Goal: Ask a question: Seek information or help from site administrators or community

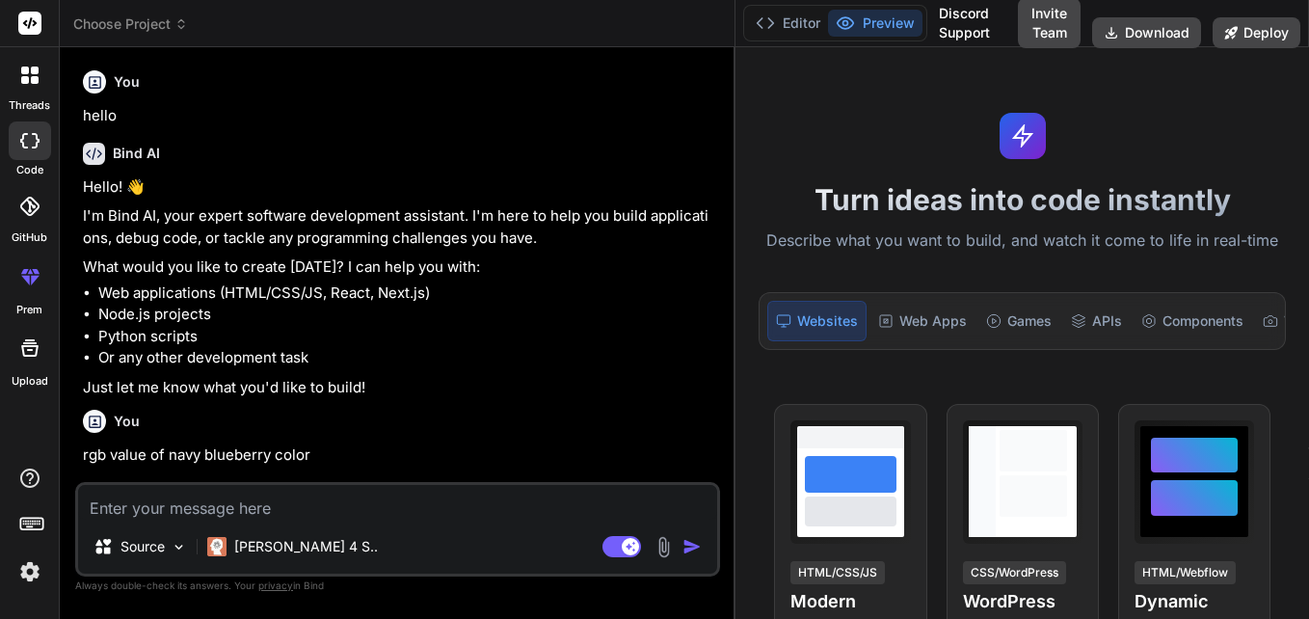
scroll to position [297, 0]
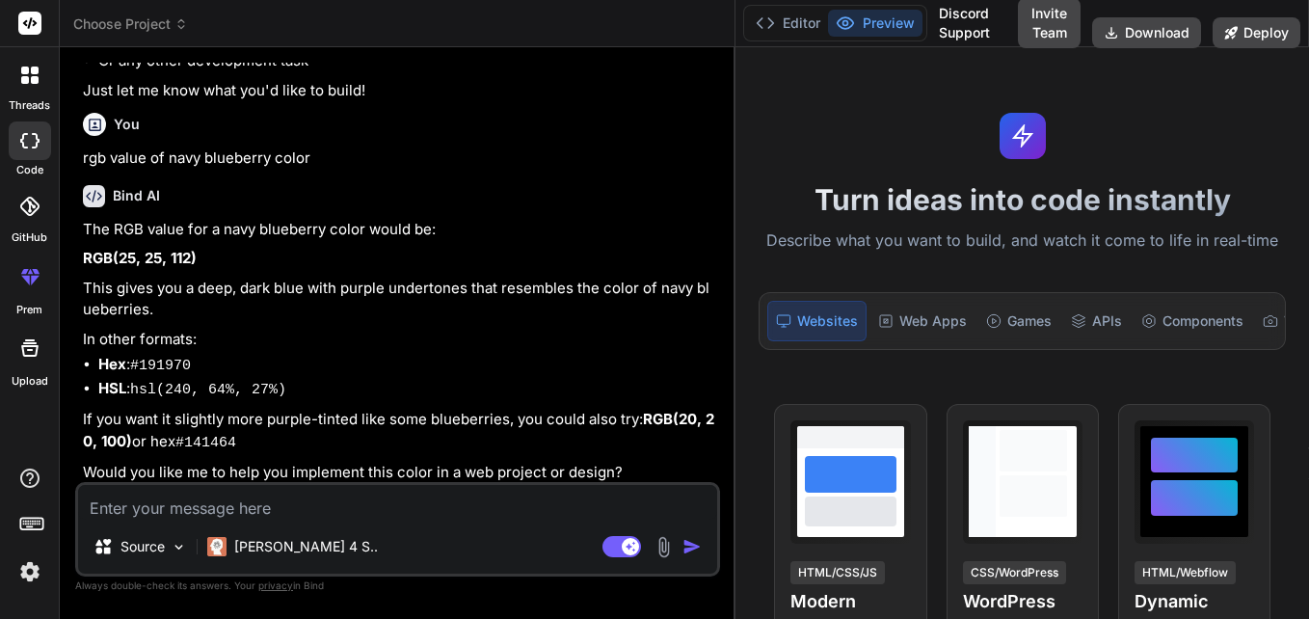
paste textarea "def SecondPage(Document document) { def jsonData = jsonData() def dataRows = js…"
type textarea "def SecondPage(Document document) { def jsonData = jsonData() def dataRows = js…"
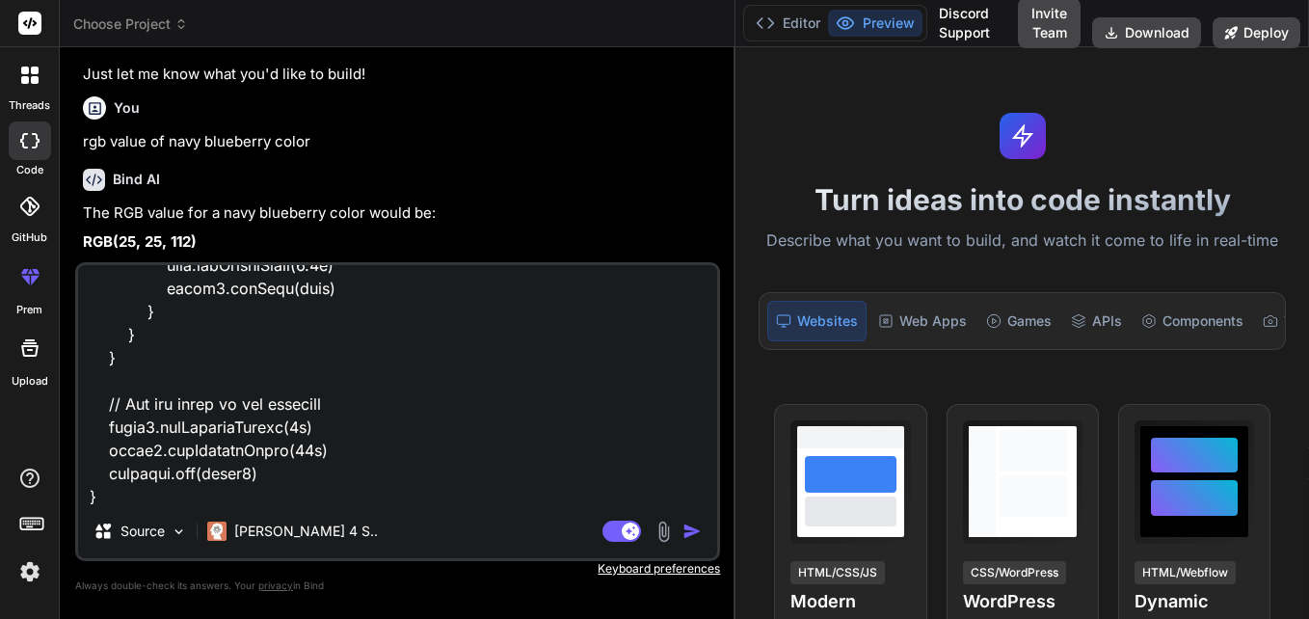
type textarea "x"
type textarea "def SecondPage(Document document) { def jsonData = jsonData() def dataRows = js…"
type textarea "x"
type textarea "def SecondPage(Document document) { def jsonData = jsonData() def dataRows = js…"
type textarea "x"
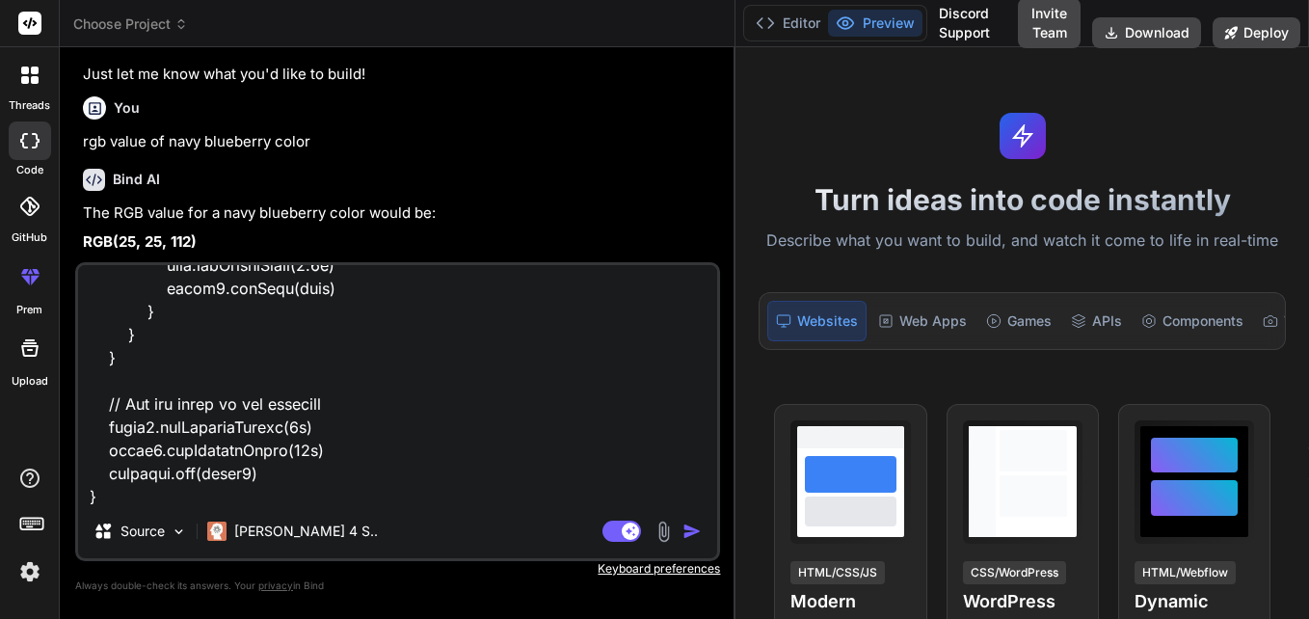
scroll to position [1111, 0]
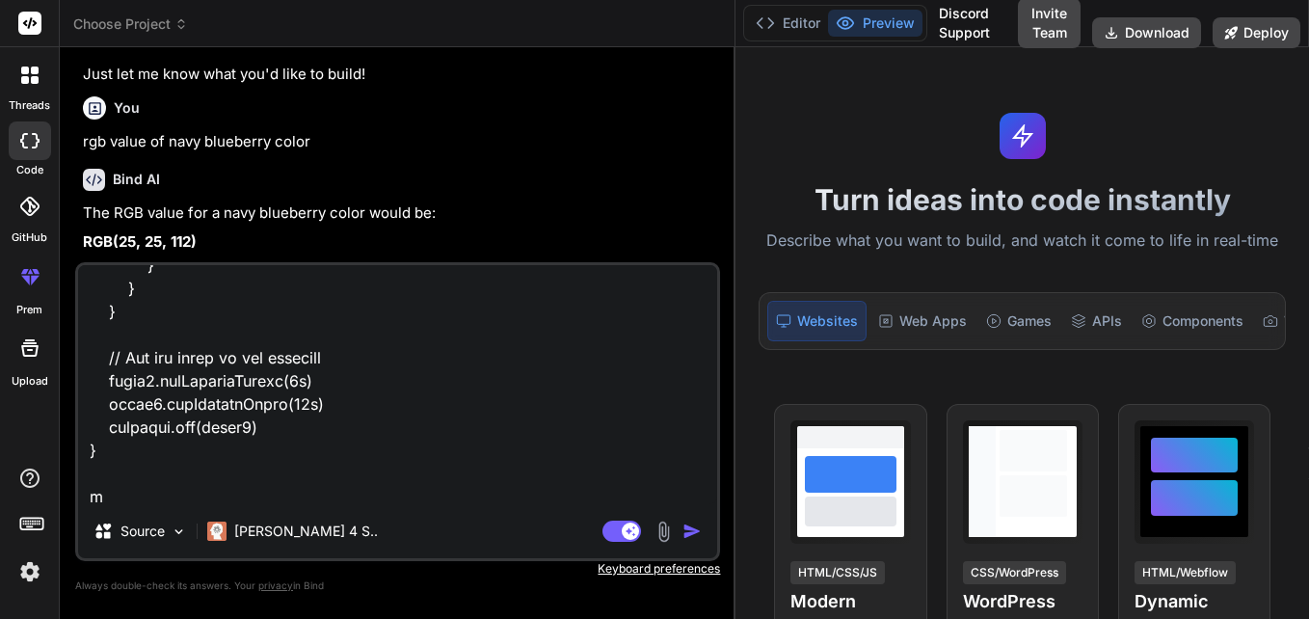
type textarea "def SecondPage(Document document) { def jsonData = jsonData() def dataRows = js…"
type textarea "x"
type textarea "def SecondPage(Document document) { def jsonData = jsonData() def dataRows = js…"
type textarea "x"
type textarea "def SecondPage(Document document) { def jsonData = jsonData() def dataRows = js…"
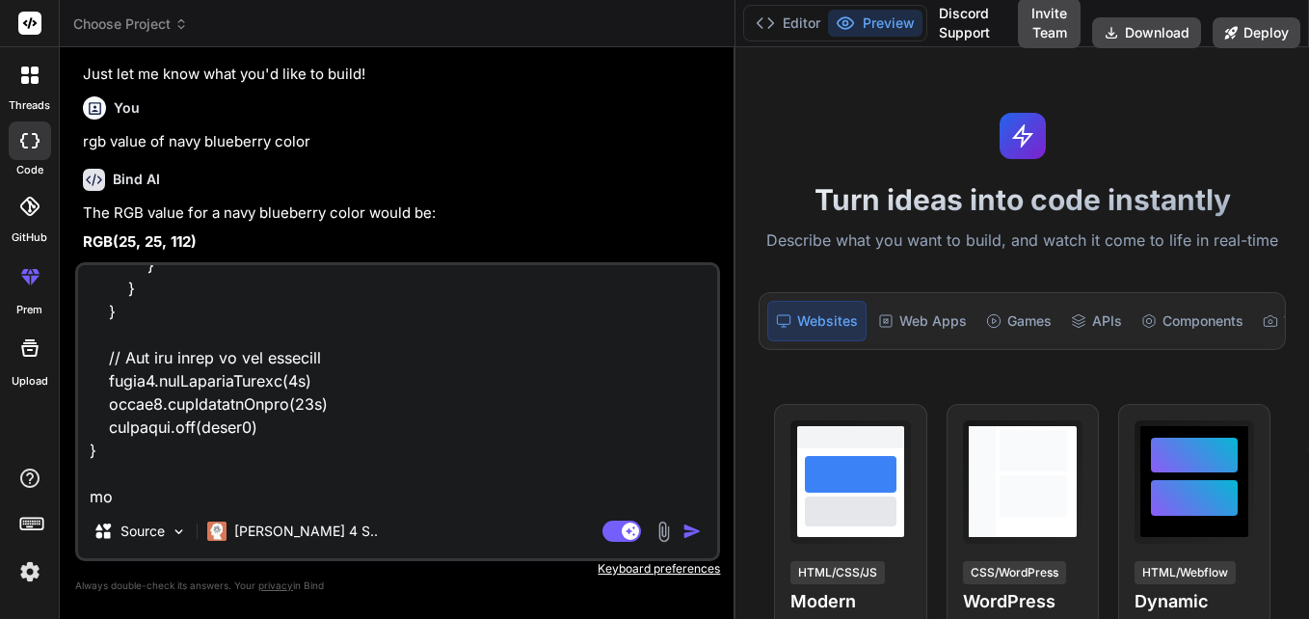
type textarea "x"
type textarea "def SecondPage(Document document) { def jsonData = jsonData() def dataRows = js…"
type textarea "x"
type textarea "def SecondPage(Document document) { def jsonData = jsonData() def dataRows = js…"
type textarea "x"
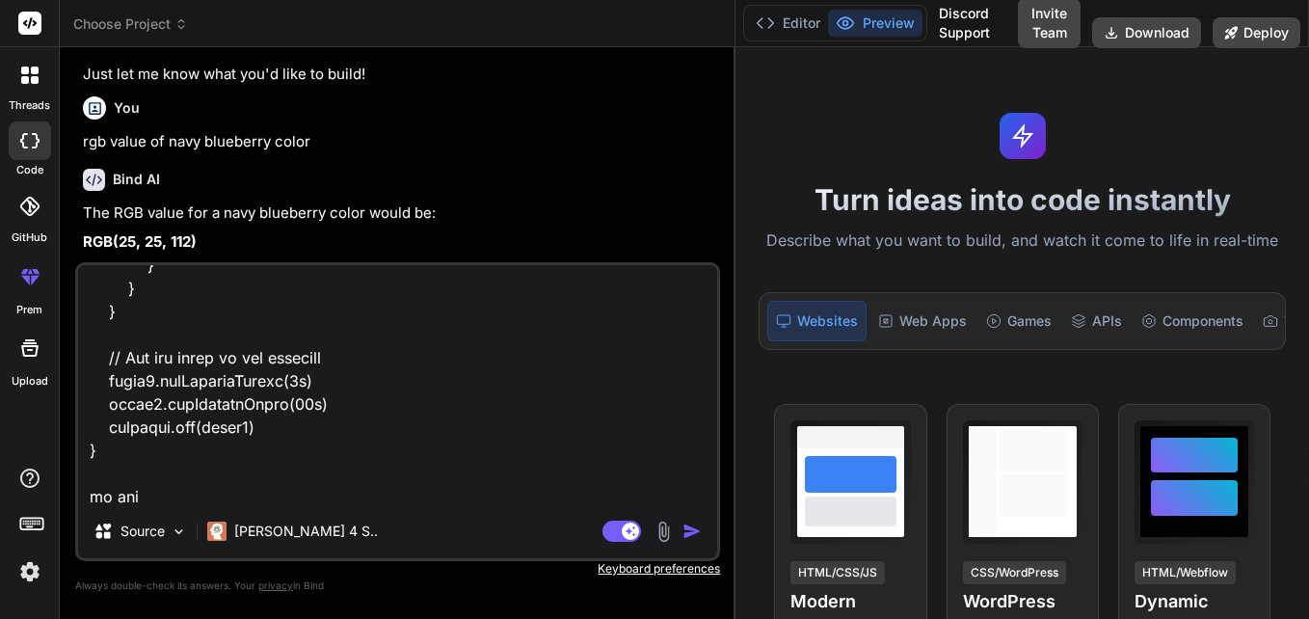
type textarea "def SecondPage(Document document) { def jsonData = jsonData() def dataRows = js…"
type textarea "x"
type textarea "def SecondPage(Document document) { def jsonData = jsonData() def dataRows = js…"
type textarea "x"
type textarea "def SecondPage(Document document) { def jsonData = jsonData() def dataRows = js…"
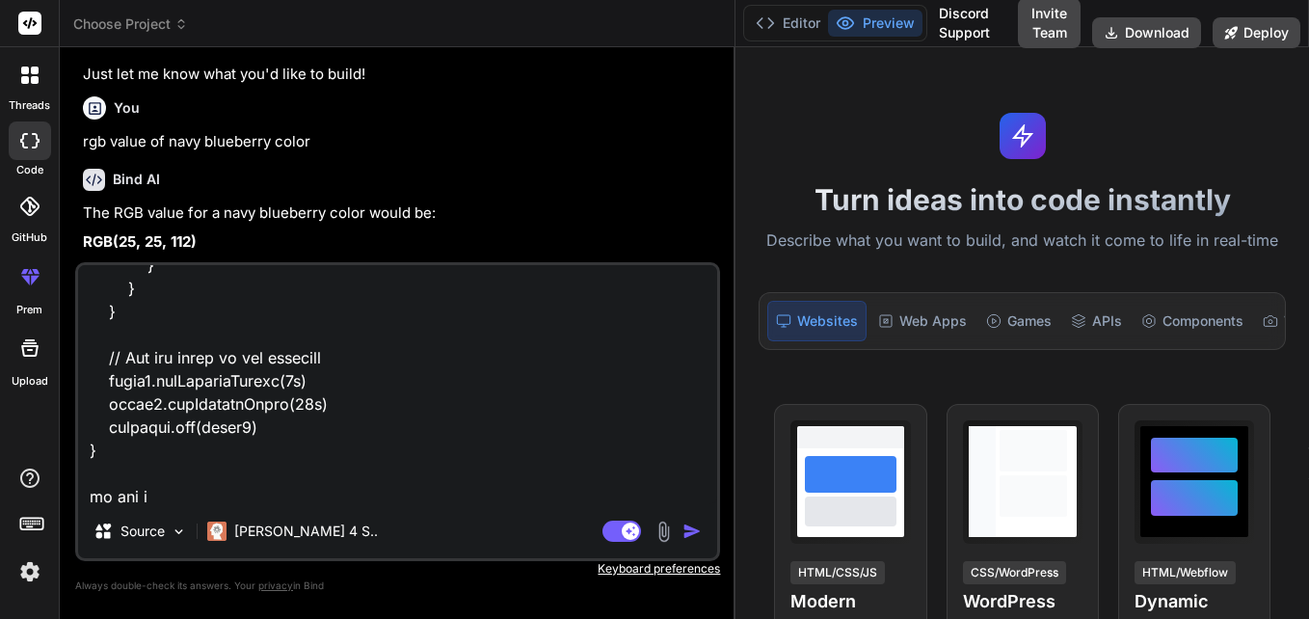
type textarea "x"
type textarea "def SecondPage(Document document) { def jsonData = jsonData() def dataRows = js…"
type textarea "x"
type textarea "def SecondPage(Document document) { def jsonData = jsonData() def dataRows = js…"
type textarea "x"
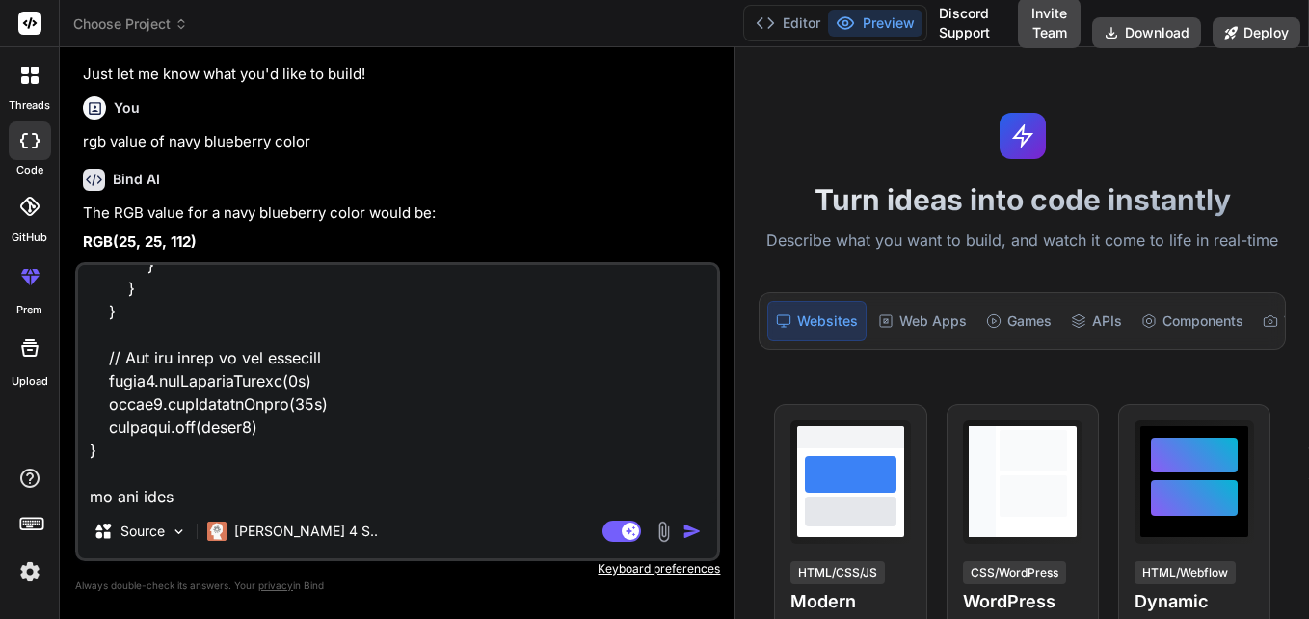
type textarea "def SecondPage(Document document) { def jsonData = jsonData() def dataRows = js…"
type textarea "x"
type textarea "def SecondPage(Document document) { def jsonData = jsonData() def dataRows = js…"
type textarea "x"
type textarea "def SecondPage(Document document) { def jsonData = jsonData() def dataRows = js…"
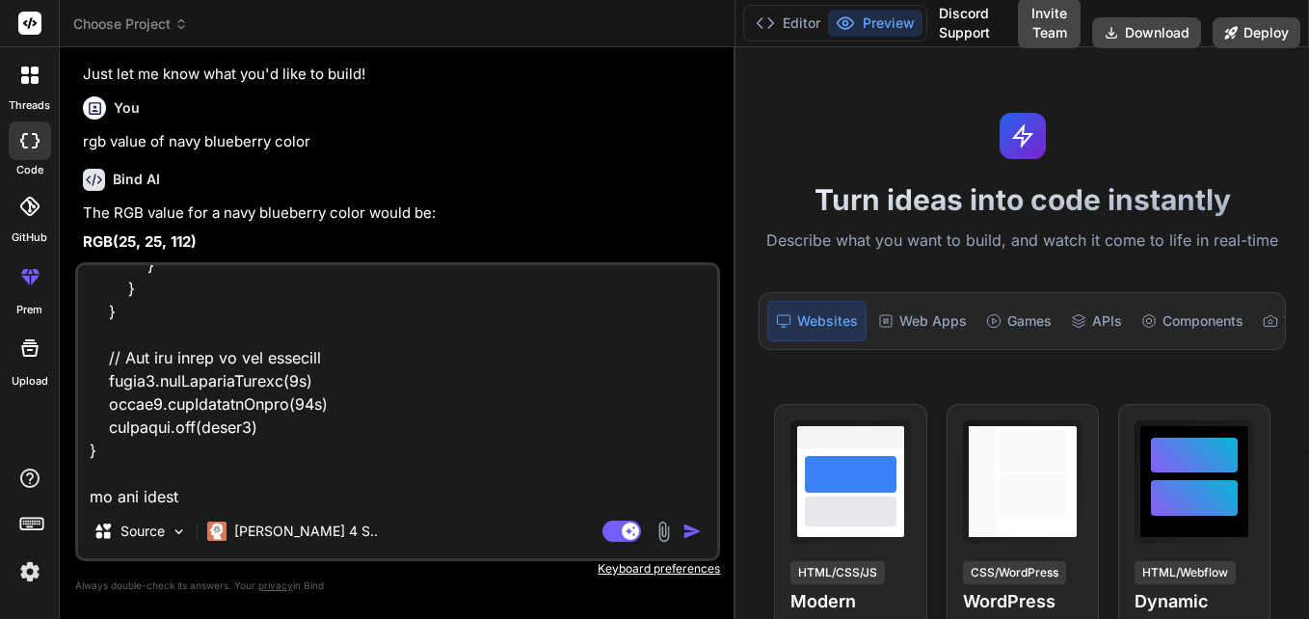
type textarea "x"
type textarea "def SecondPage(Document document) { def jsonData = jsonData() def dataRows = js…"
type textarea "x"
type textarea "def SecondPage(Document document) { def jsonData = jsonData() def dataRows = js…"
type textarea "x"
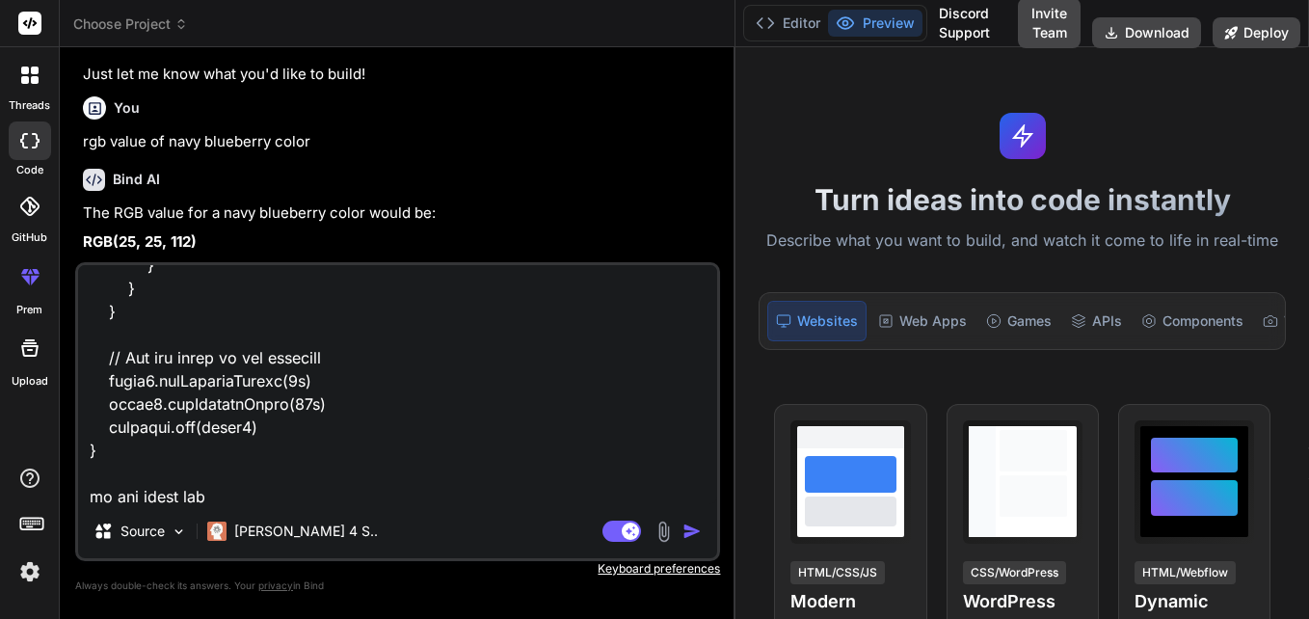
type textarea "def SecondPage(Document document) { def jsonData = jsonData() def dataRows = js…"
type textarea "x"
type textarea "def SecondPage(Document document) { def jsonData = jsonData() def dataRows = js…"
type textarea "x"
type textarea "def SecondPage(Document document) { def jsonData = jsonData() def dataRows = js…"
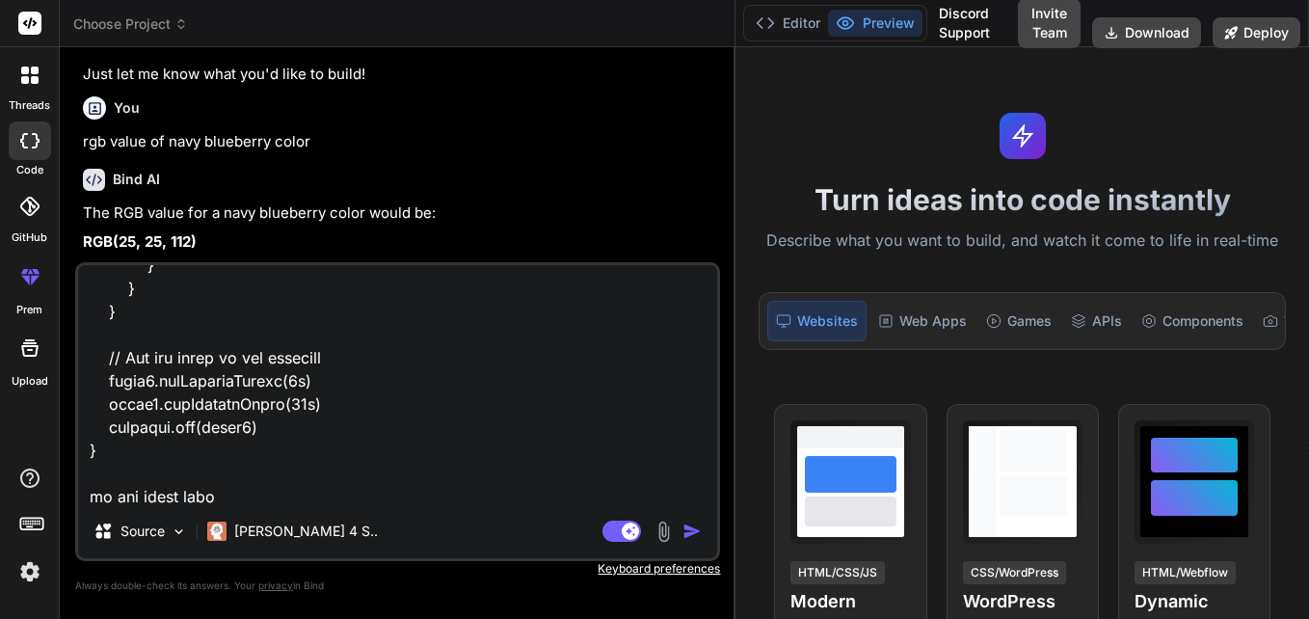
type textarea "x"
type textarea "def SecondPage(Document document) { def jsonData = jsonData() def dataRows = js…"
type textarea "x"
type textarea "def SecondPage(Document document) { def jsonData = jsonData() def dataRows = js…"
type textarea "x"
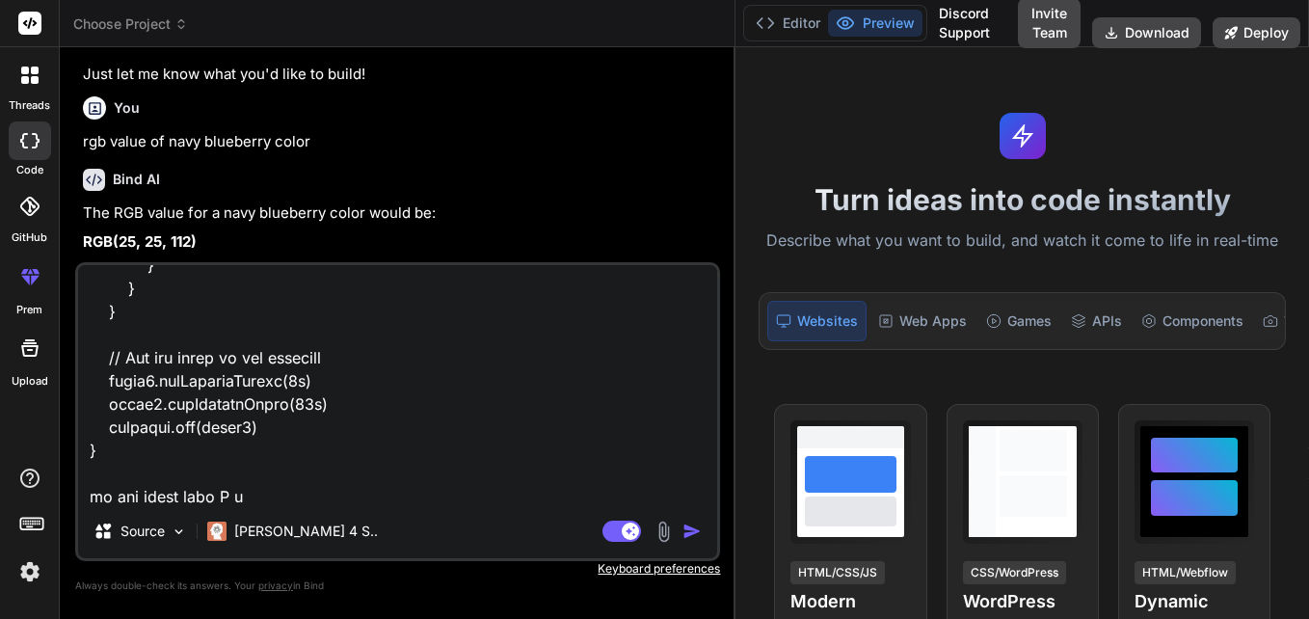
type textarea "def SecondPage(Document document) { def jsonData = jsonData() def dataRows = js…"
type textarea "x"
type textarea "def SecondPage(Document document) { def jsonData = jsonData() def dataRows = js…"
type textarea "x"
type textarea "def SecondPage(Document document) { def jsonData = jsonData() def dataRows = js…"
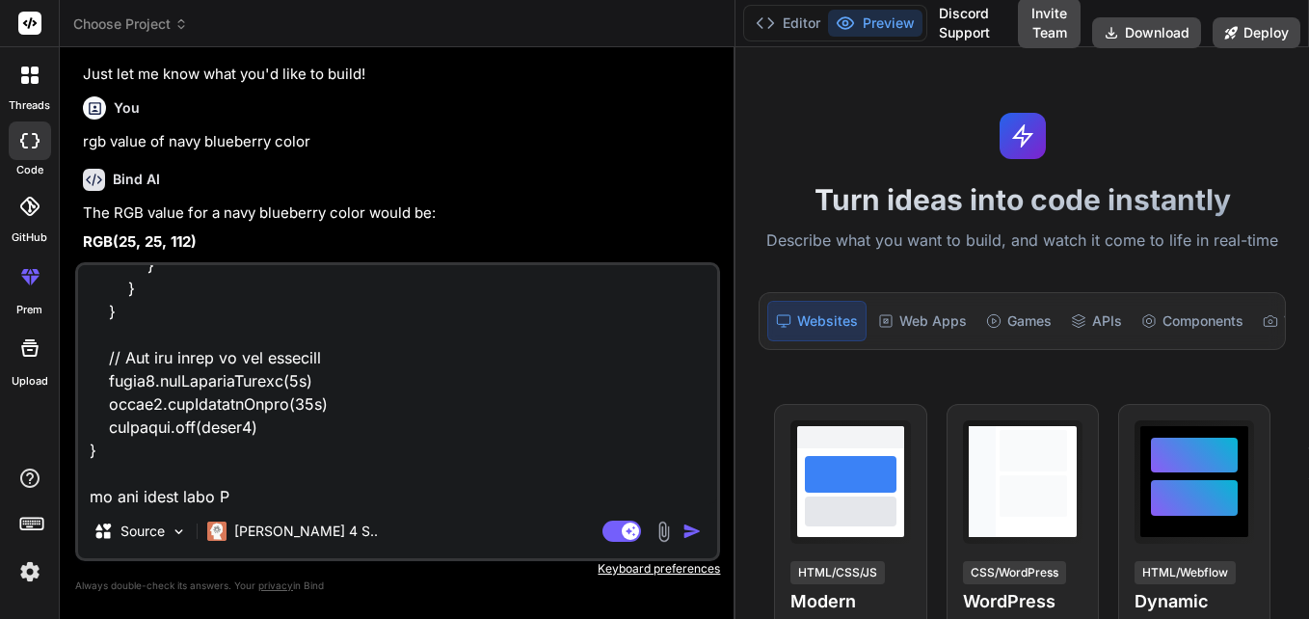
type textarea "x"
type textarea "def SecondPage(Document document) { def jsonData = jsonData() def dataRows = js…"
type textarea "x"
type textarea "def SecondPage(Document document) { def jsonData = jsonData() def dataRows = js…"
type textarea "x"
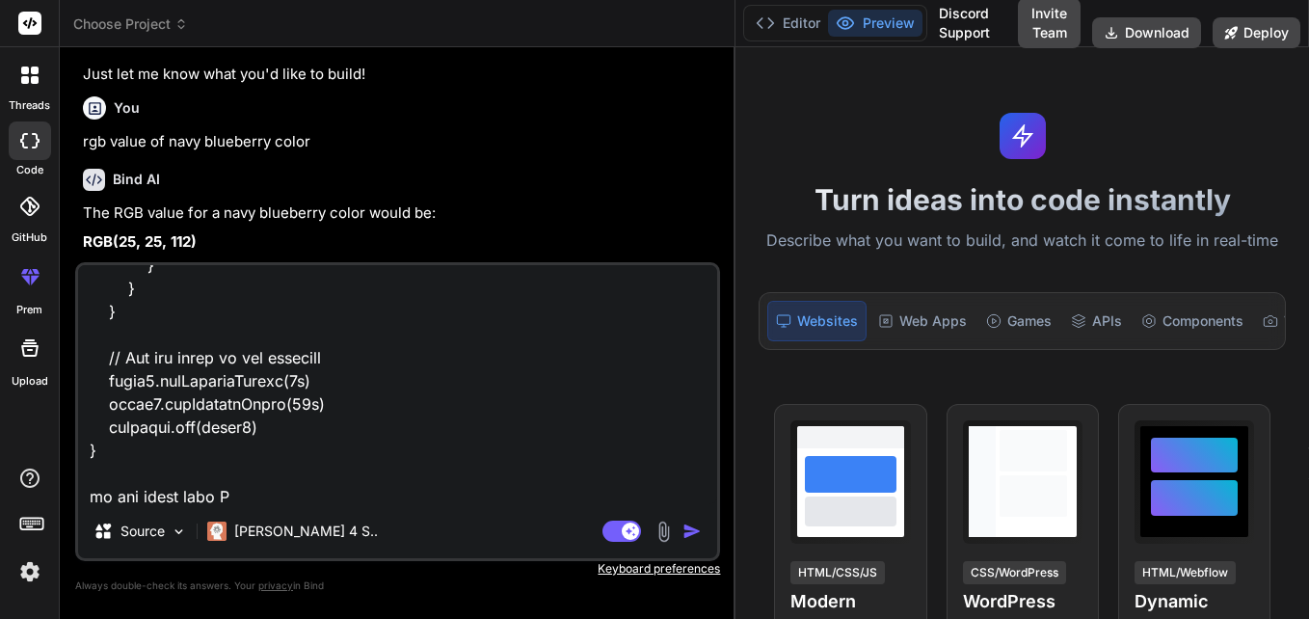
type textarea "def SecondPage(Document document) { def jsonData = jsonData() def dataRows = js…"
type textarea "x"
type textarea "def SecondPage(Document document) { def jsonData = jsonData() def dataRows = js…"
type textarea "x"
type textarea "def SecondPage(Document document) { def jsonData = jsonData() def dataRows = js…"
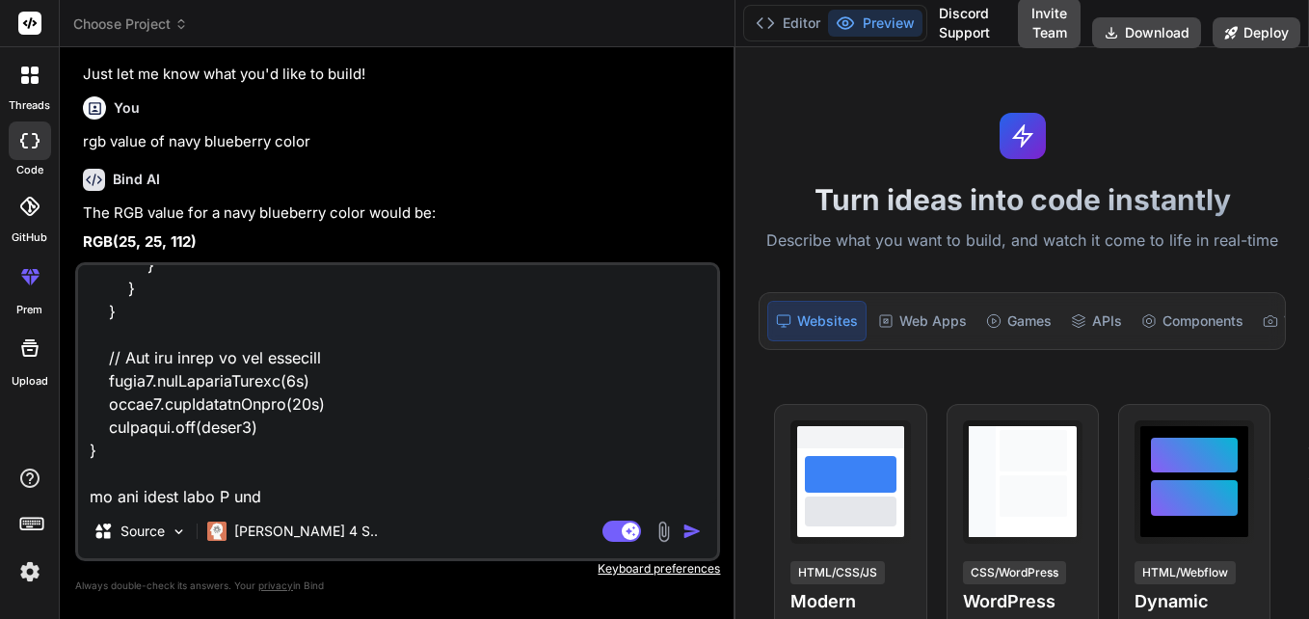
type textarea "x"
type textarea "def SecondPage(Document document) { def jsonData = jsonData() def dataRows = js…"
type textarea "x"
type textarea "def SecondPage(Document document) { def jsonData = jsonData() def dataRows = js…"
type textarea "x"
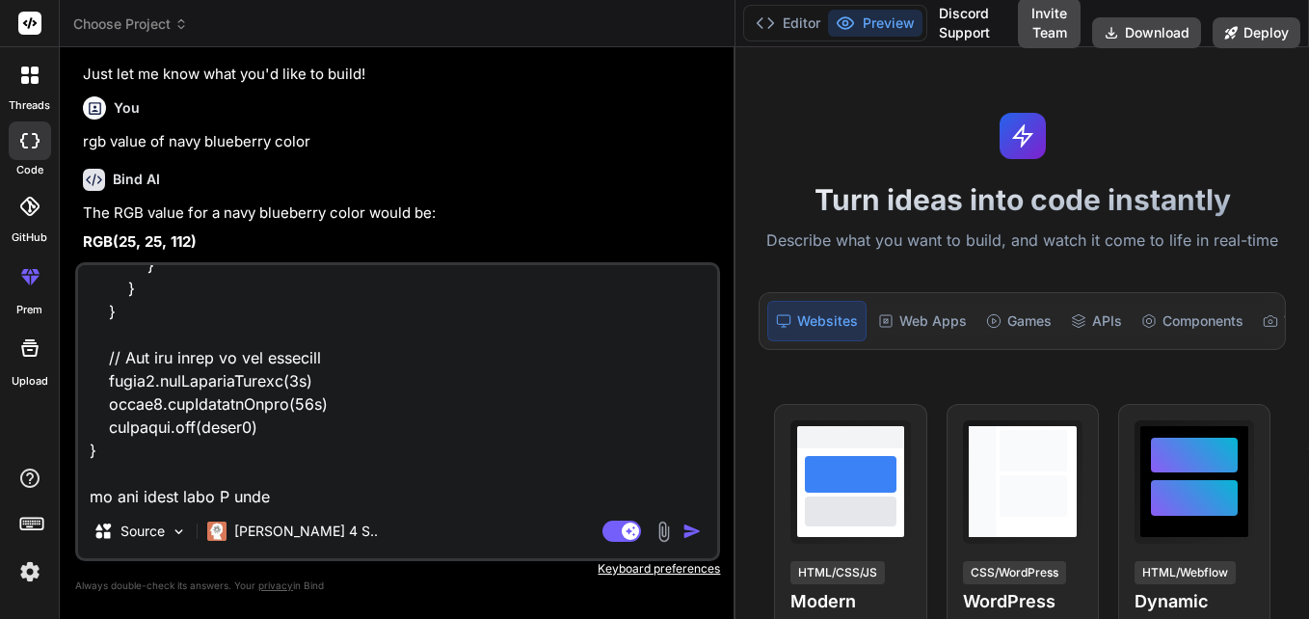
type textarea "def SecondPage(Document document) { def jsonData = jsonData() def dataRows = js…"
type textarea "x"
type textarea "def SecondPage(Document document) { def jsonData = jsonData() def dataRows = js…"
type textarea "x"
type textarea "def SecondPage(Document document) { def jsonData = jsonData() def dataRows = js…"
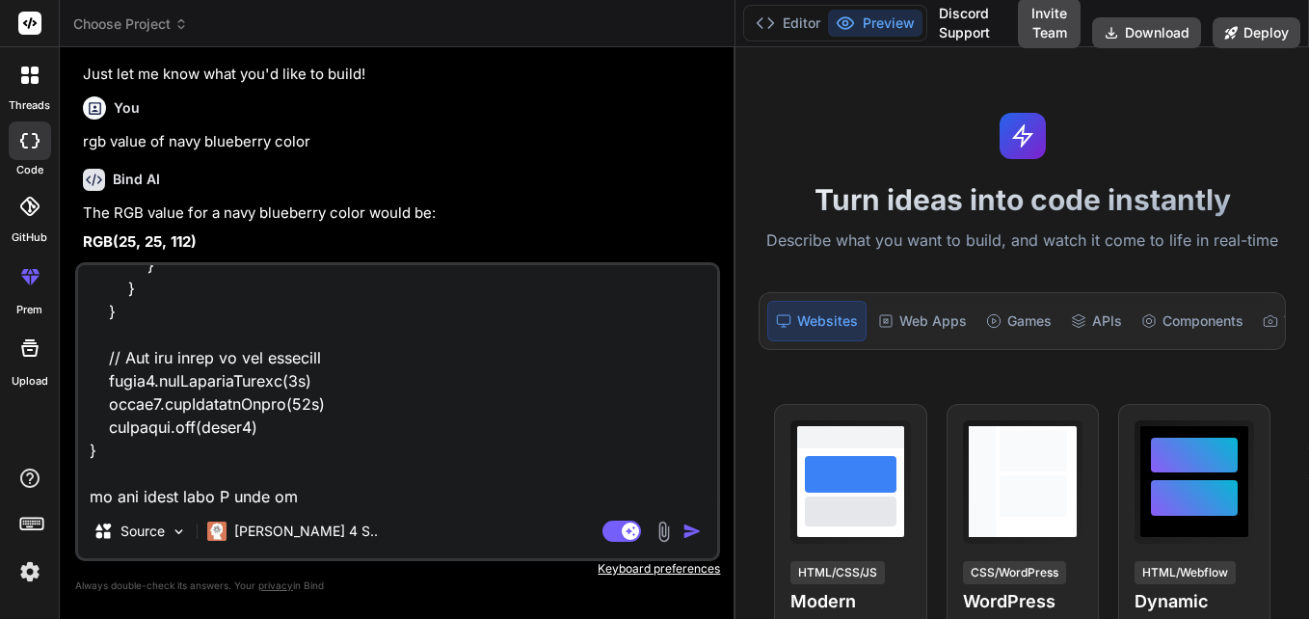
type textarea "x"
type textarea "def SecondPage(Document document) { def jsonData = jsonData() def dataRows = js…"
type textarea "x"
type textarea "def SecondPage(Document document) { def jsonData = jsonData() def dataRows = js…"
type textarea "x"
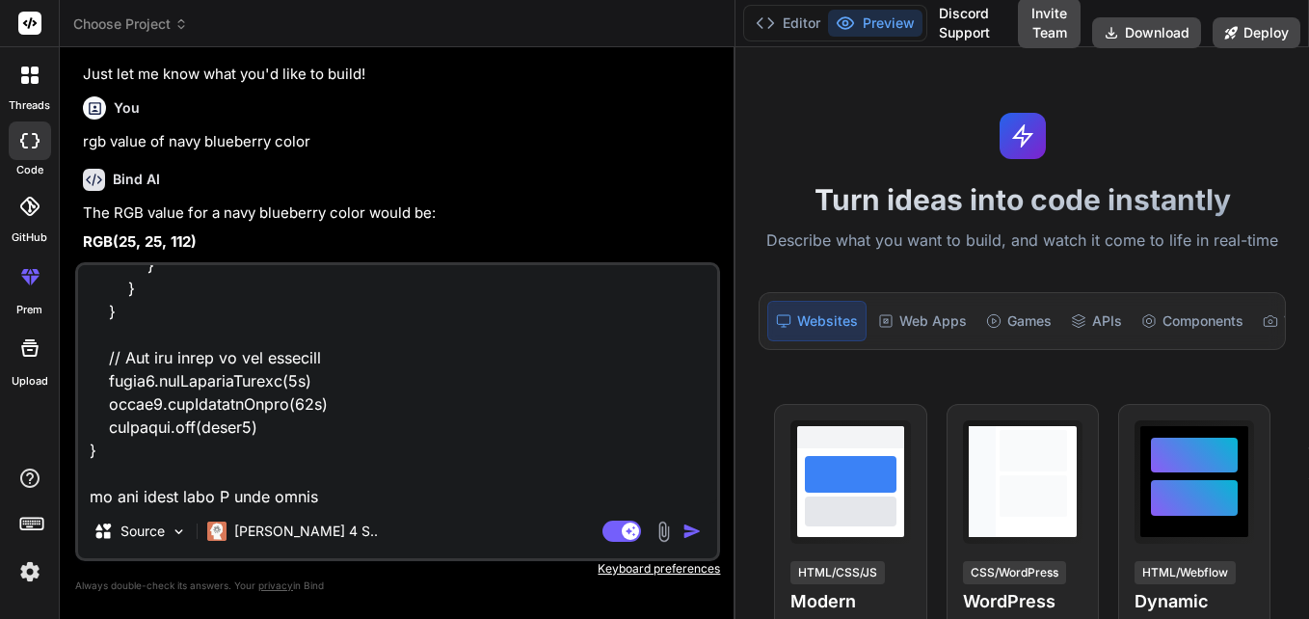
type textarea "def SecondPage(Document document) { def jsonData = jsonData() def dataRows = js…"
type textarea "x"
type textarea "def SecondPage(Document document) { def jsonData = jsonData() def dataRows = js…"
type textarea "x"
type textarea "def SecondPage(Document document) { def jsonData = jsonData() def dataRows = js…"
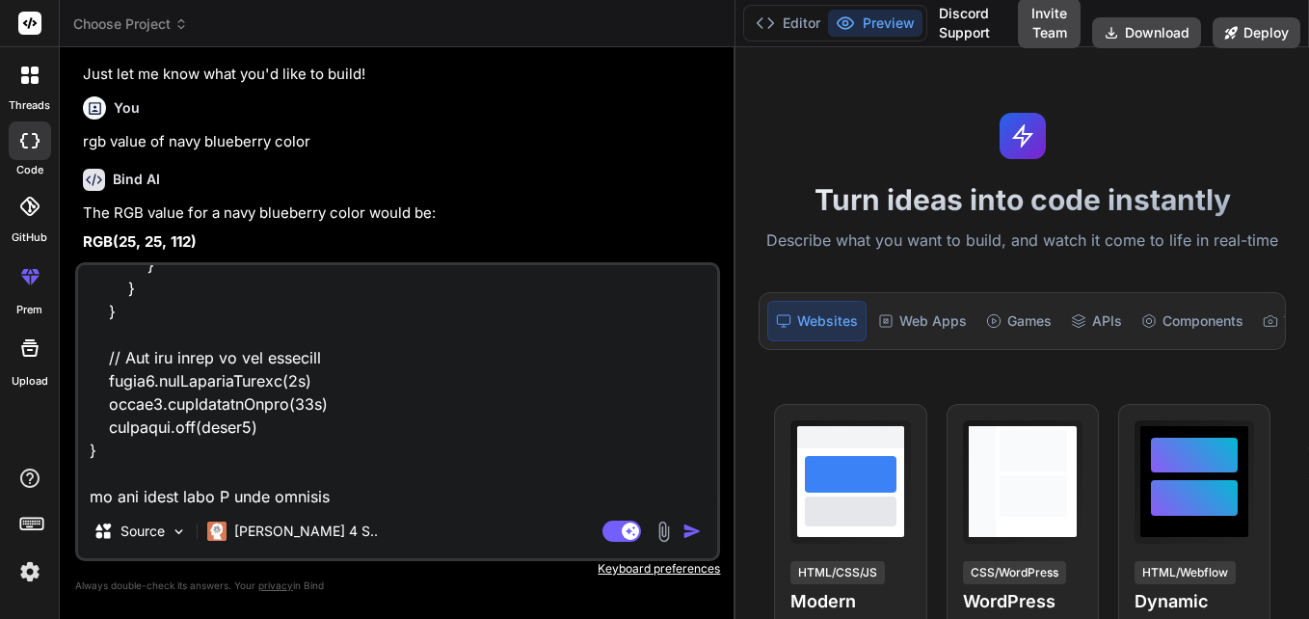
type textarea "x"
type textarea "def SecondPage(Document document) { def jsonData = jsonData() def dataRows = js…"
type textarea "x"
type textarea "def SecondPage(Document document) { def jsonData = jsonData() def dataRows = js…"
type textarea "x"
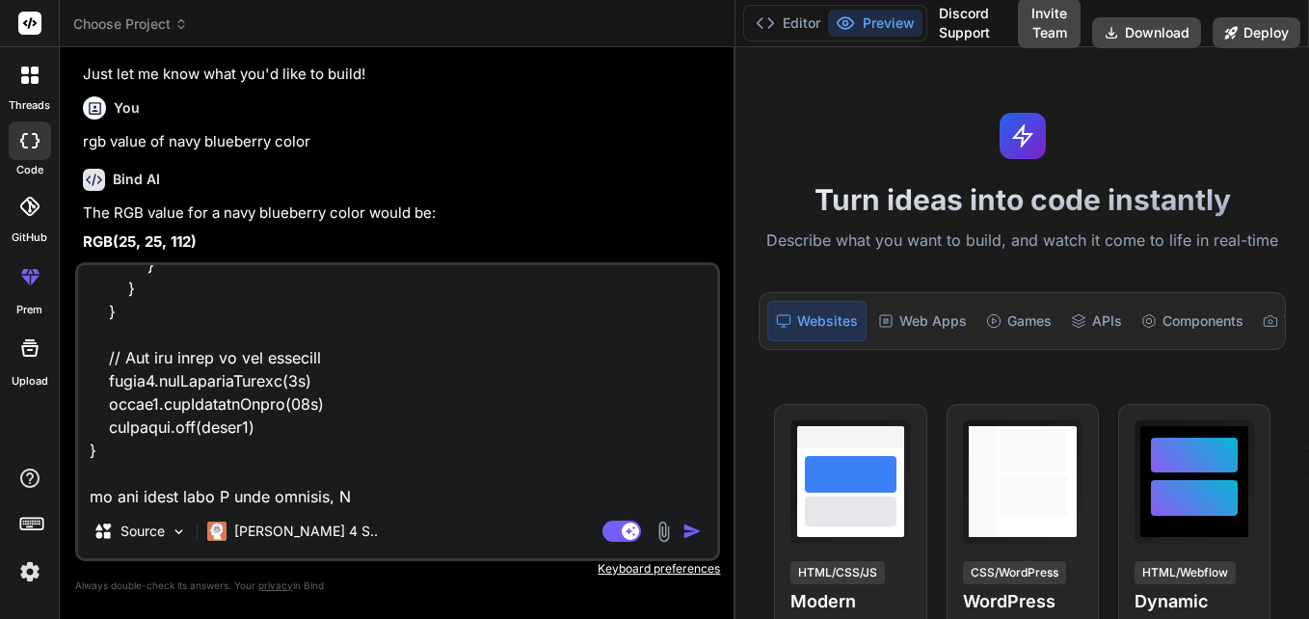
type textarea "def SecondPage(Document document) { def jsonData = jsonData() def dataRows = js…"
type textarea "x"
type textarea "def SecondPage(Document document) { def jsonData = jsonData() def dataRows = js…"
type textarea "x"
type textarea "def SecondPage(Document document) { def jsonData = jsonData() def dataRows = js…"
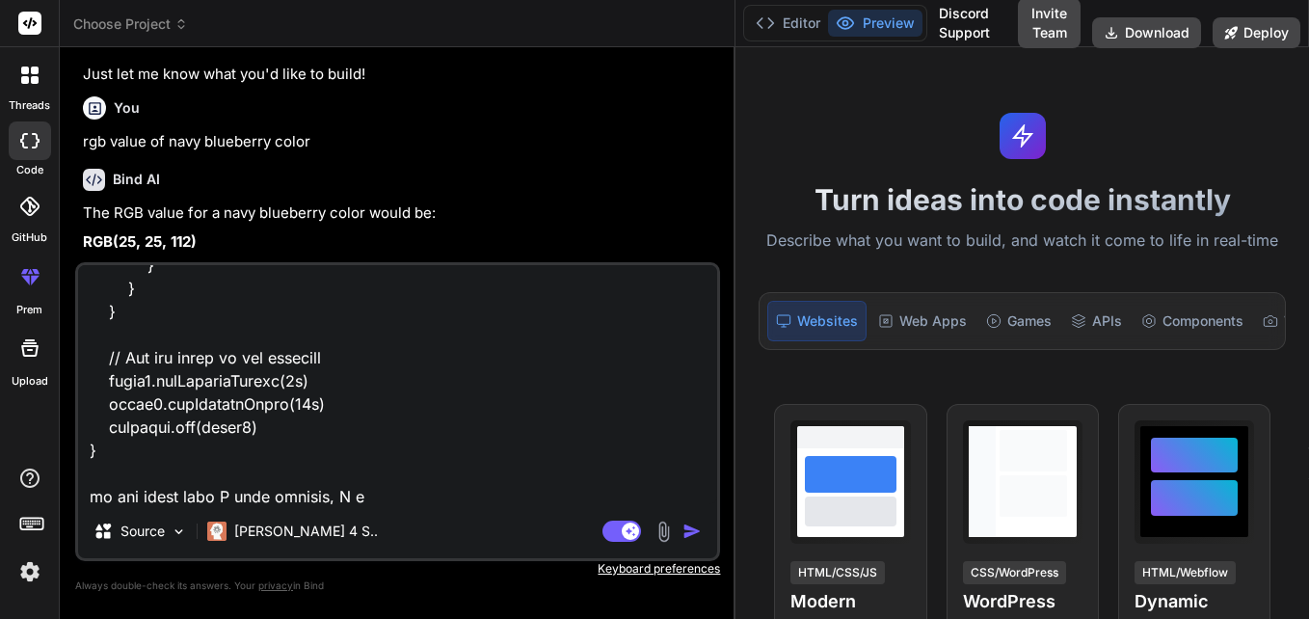
type textarea "x"
type textarea "def SecondPage(Document document) { def jsonData = jsonData() def dataRows = js…"
type textarea "x"
type textarea "def SecondPage(Document document) { def jsonData = jsonData() def dataRows = js…"
type textarea "x"
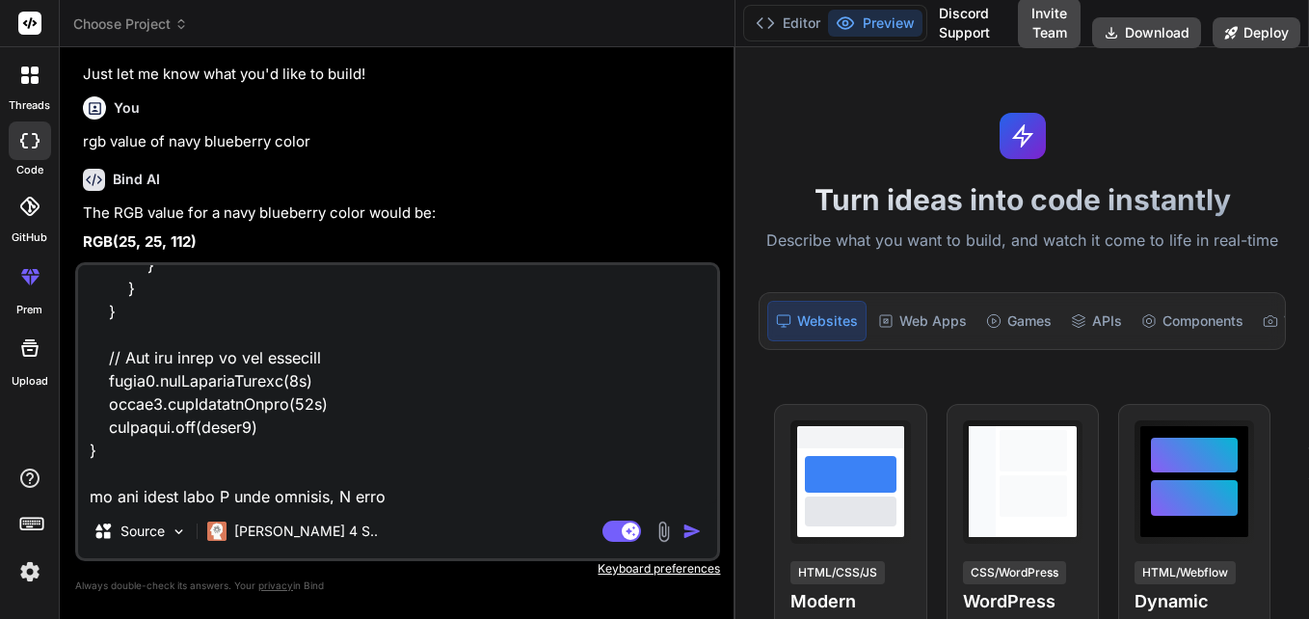
type textarea "def SecondPage(Document document) { def jsonData = jsonData() def dataRows = js…"
type textarea "x"
type textarea "def SecondPage(Document document) { def jsonData = jsonData() def dataRows = js…"
type textarea "x"
type textarea "def SecondPage(Document document) { def jsonData = jsonData() def dataRows = js…"
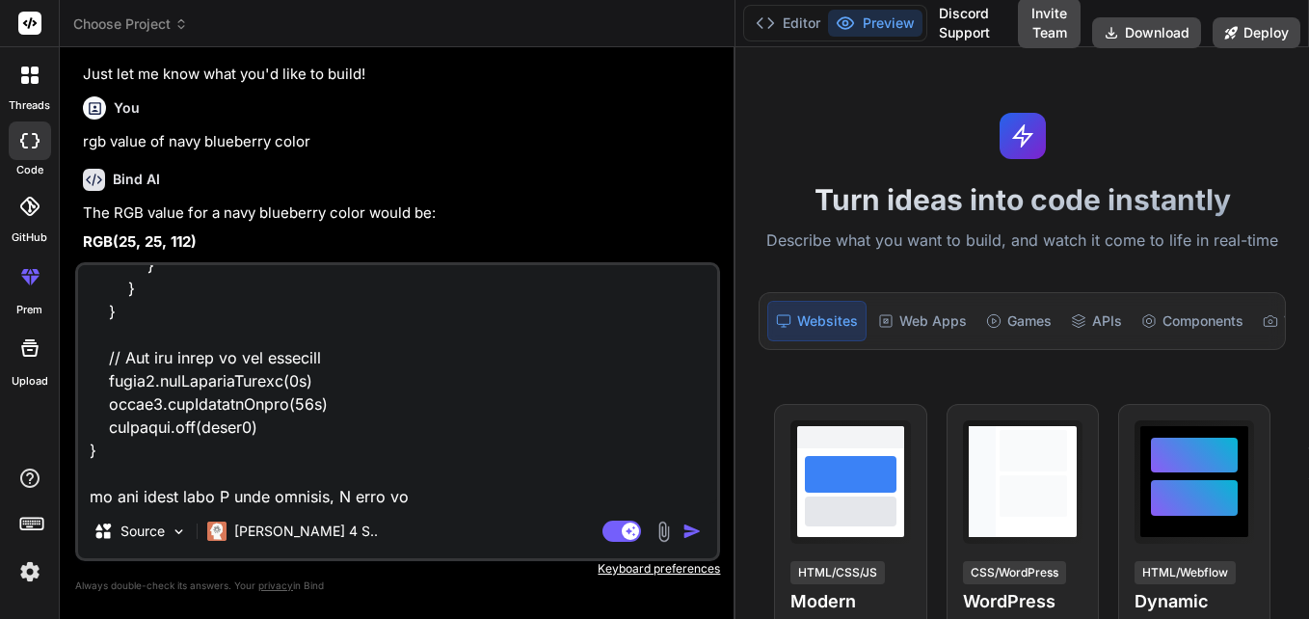
type textarea "x"
type textarea "def SecondPage(Document document) { def jsonData = jsonData() def dataRows = js…"
type textarea "x"
type textarea "def SecondPage(Document document) { def jsonData = jsonData() def dataRows = js…"
type textarea "x"
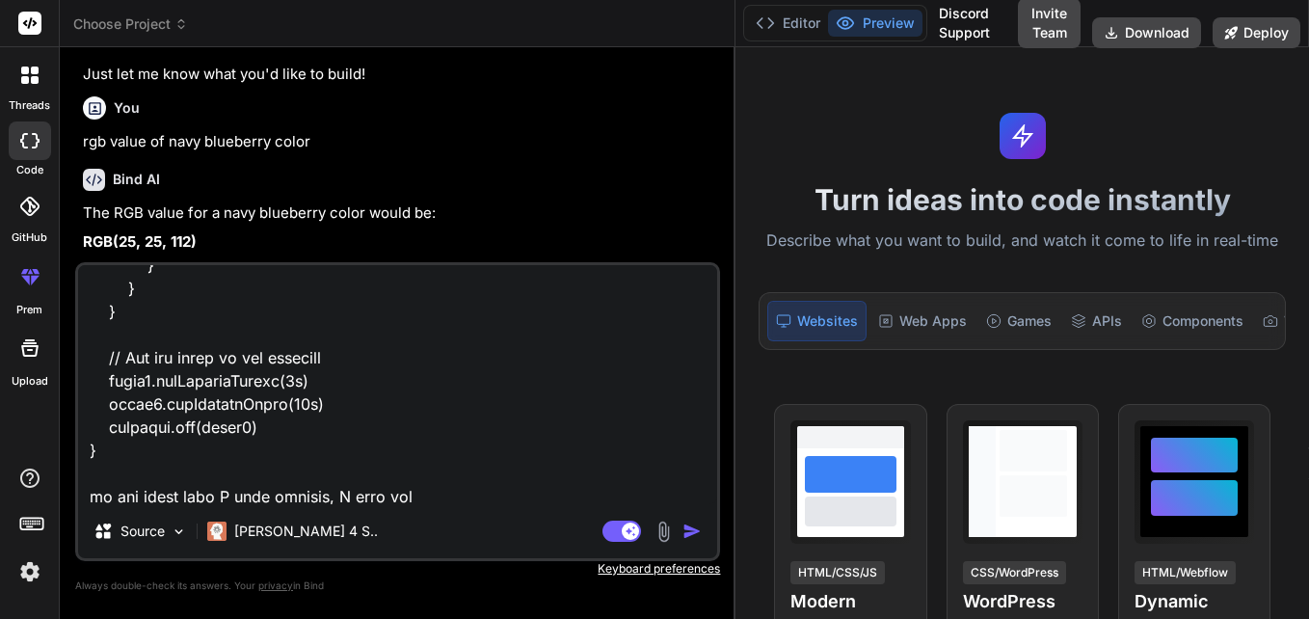
type textarea "def SecondPage(Document document) { def jsonData = jsonData() def dataRows = js…"
type textarea "x"
type textarea "def SecondPage(Document document) { def jsonData = jsonData() def dataRows = js…"
type textarea "x"
type textarea "def SecondPage(Document document) { def jsonData = jsonData() def dataRows = js…"
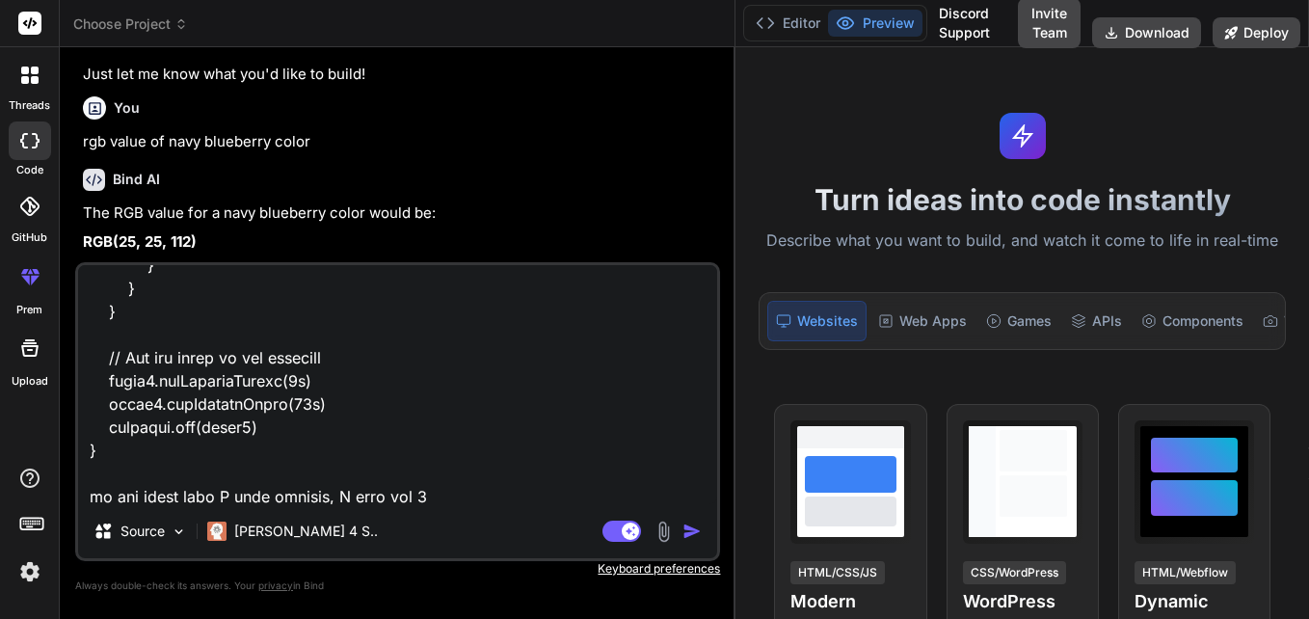
type textarea "x"
type textarea "def SecondPage(Document document) { def jsonData = jsonData() def dataRows = js…"
type textarea "x"
type textarea "def SecondPage(Document document) { def jsonData = jsonData() def dataRows = js…"
type textarea "x"
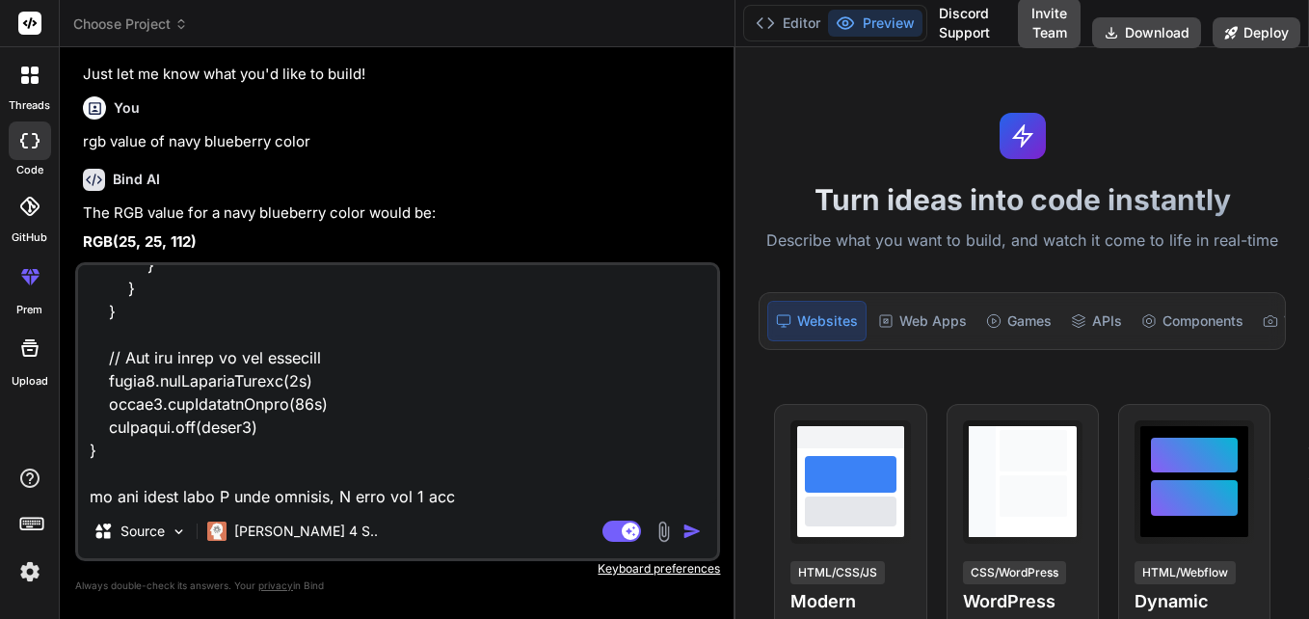
type textarea "def SecondPage(Document document) { def jsonData = jsonData() def dataRows = js…"
type textarea "x"
type textarea "def SecondPage(Document document) { def jsonData = jsonData() def dataRows = js…"
type textarea "x"
type textarea "def SecondPage(Document document) { def jsonData = jsonData() def dataRows = js…"
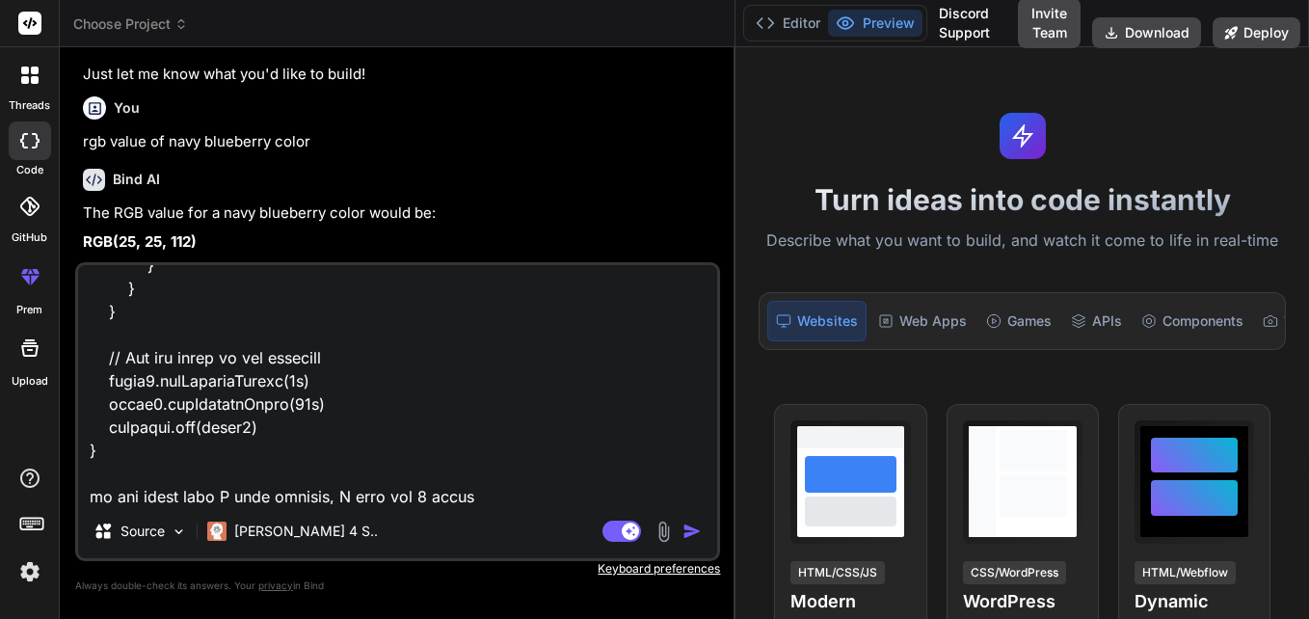
type textarea "x"
type textarea "def SecondPage(Document document) { def jsonData = jsonData() def dataRows = js…"
type textarea "x"
type textarea "def SecondPage(Document document) { def jsonData = jsonData() def dataRows = js…"
type textarea "x"
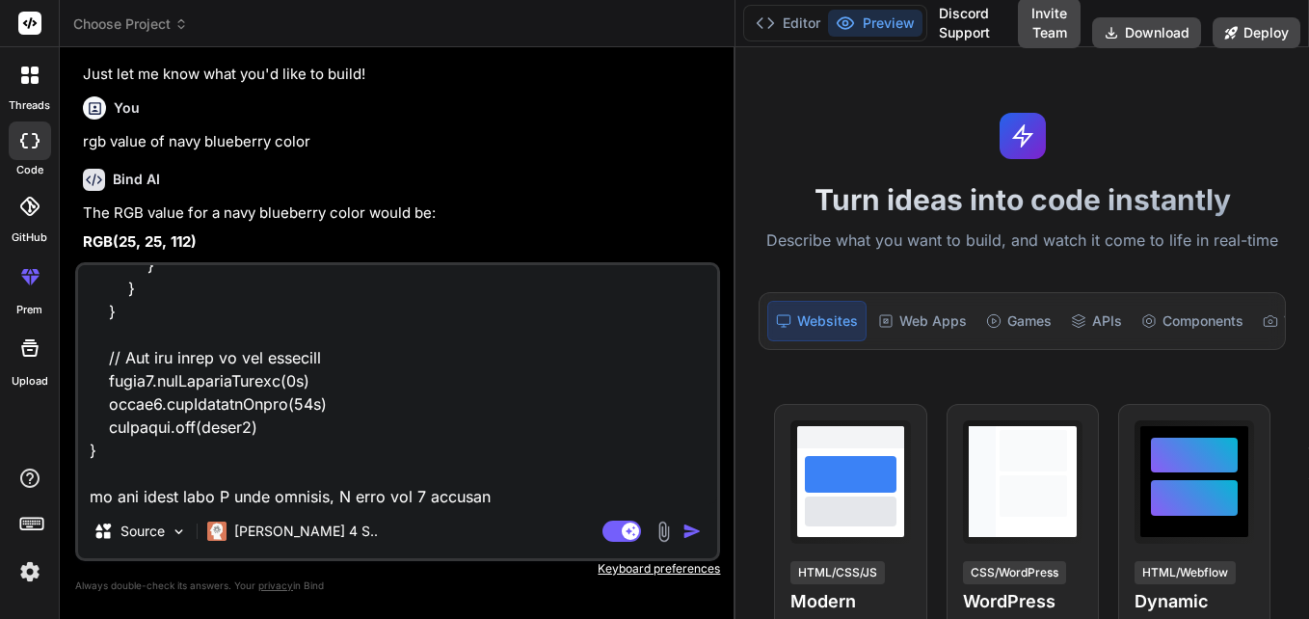
type textarea "def SecondPage(Document document) { def jsonData = jsonData() def dataRows = js…"
type textarea "x"
type textarea "def SecondPage(Document document) { def jsonData = jsonData() def dataRows = js…"
type textarea "x"
type textarea "def SecondPage(Document document) { def jsonData = jsonData() def dataRows = js…"
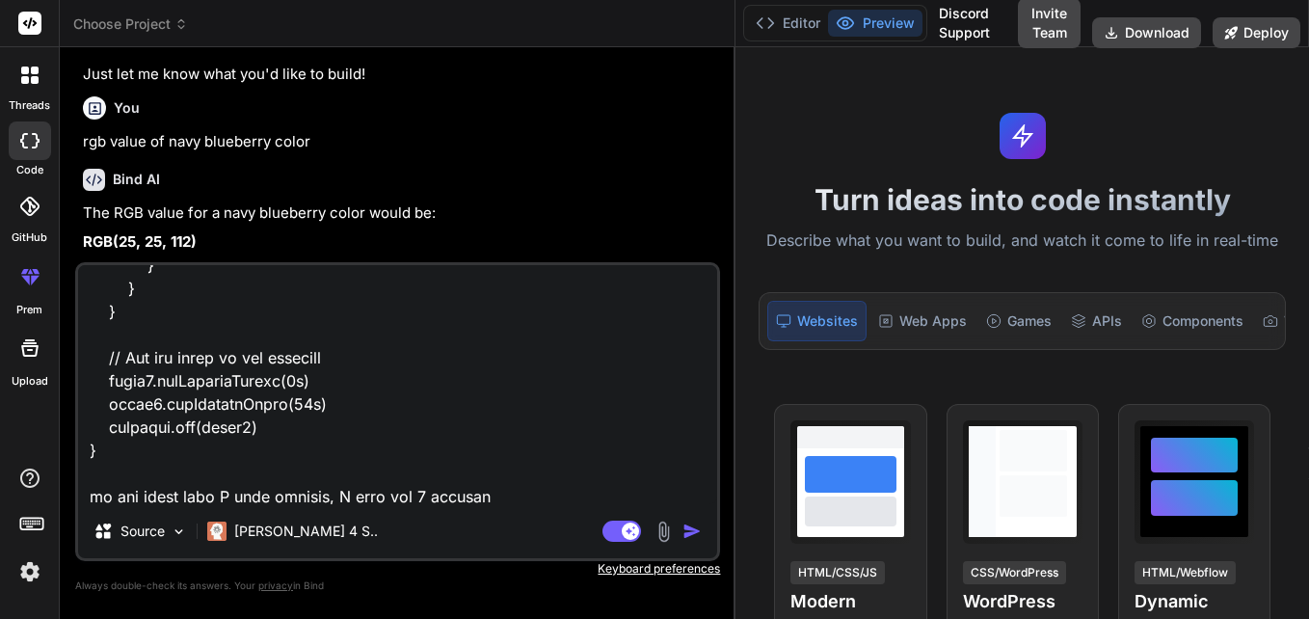
type textarea "x"
type textarea "def SecondPage(Document document) { def jsonData = jsonData() def dataRows = js…"
type textarea "x"
type textarea "def SecondPage(Document document) { def jsonData = jsonData() def dataRows = js…"
type textarea "x"
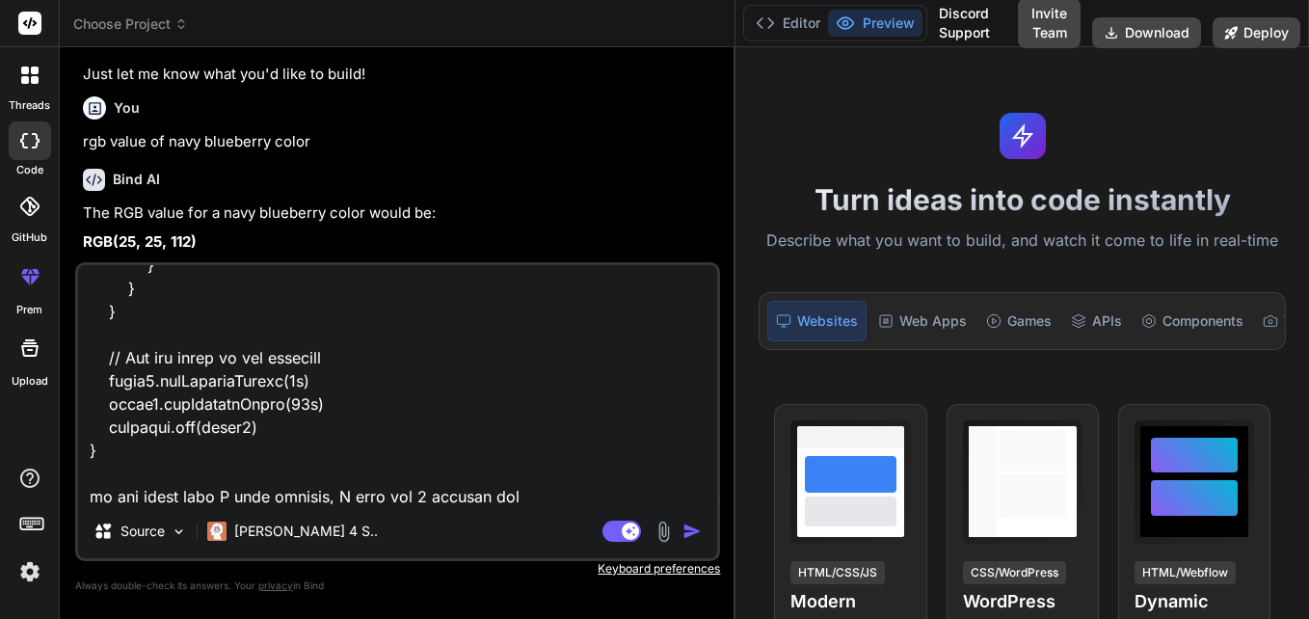
type textarea "def SecondPage(Document document) { def jsonData = jsonData() def dataRows = js…"
type textarea "x"
type textarea "def SecondPage(Document document) { def jsonData = jsonData() def dataRows = js…"
type textarea "x"
type textarea "def SecondPage(Document document) { def jsonData = jsonData() def dataRows = js…"
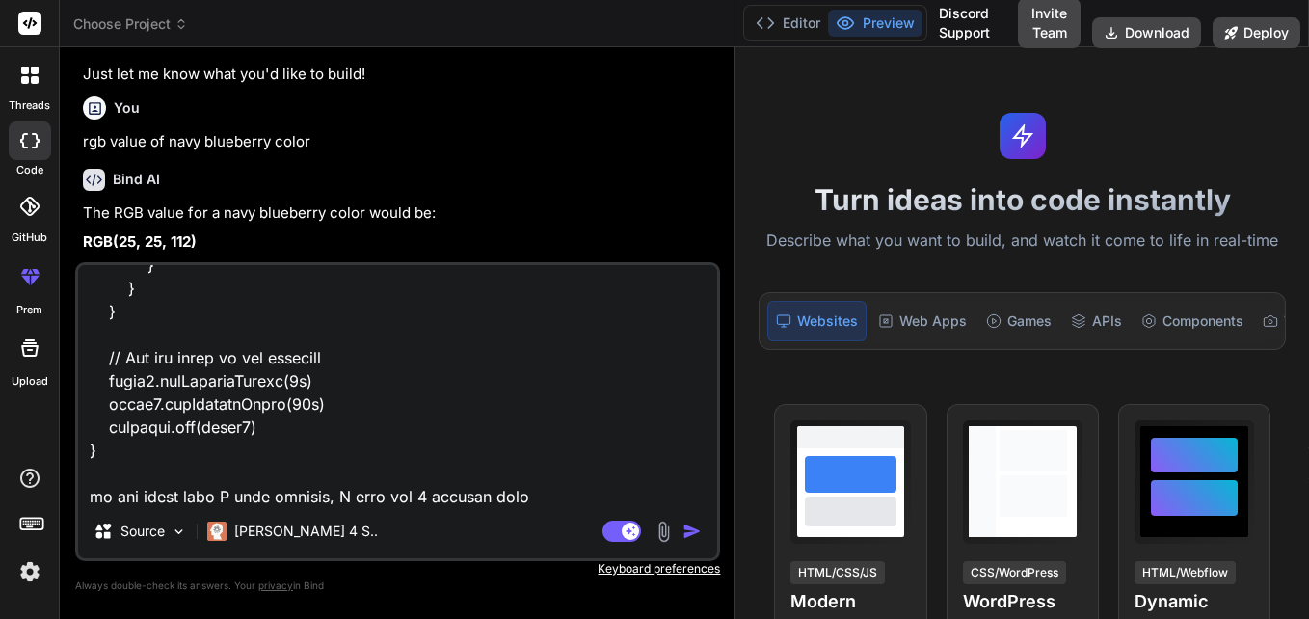
type textarea "x"
type textarea "def SecondPage(Document document) { def jsonData = jsonData() def dataRows = js…"
type textarea "x"
type textarea "def SecondPage(Document document) { def jsonData = jsonData() def dataRows = js…"
type textarea "x"
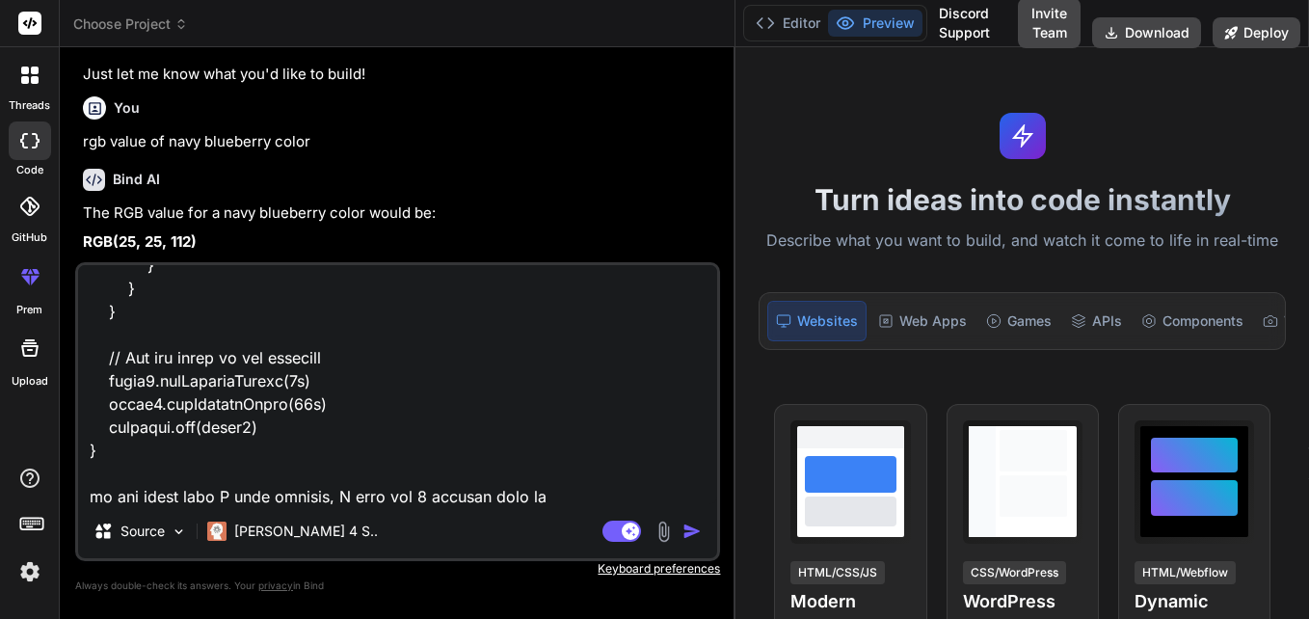
type textarea "def SecondPage(Document document) { def jsonData = jsonData() def dataRows = js…"
type textarea "x"
type textarea "def SecondPage(Document document) { def jsonData = jsonData() def dataRows = js…"
type textarea "x"
type textarea "def SecondPage(Document document) { def jsonData = jsonData() def dataRows = js…"
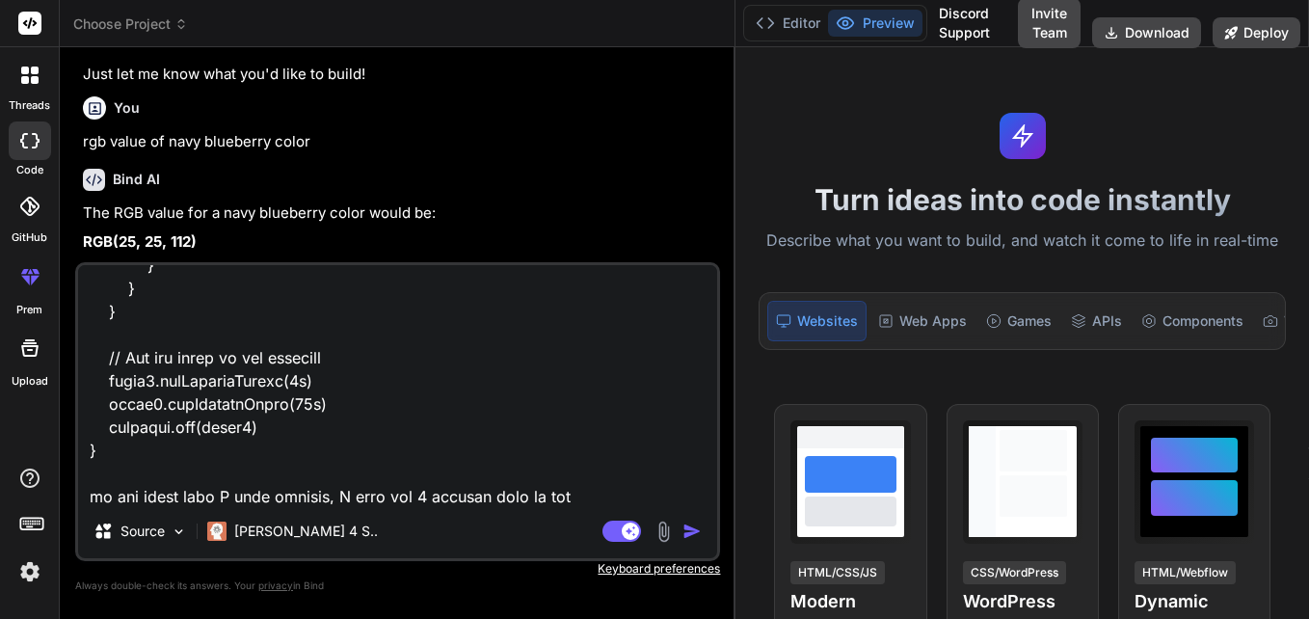
type textarea "x"
type textarea "def SecondPage(Document document) { def jsonData = jsonData() def dataRows = js…"
type textarea "x"
type textarea "def SecondPage(Document document) { def jsonData = jsonData() def dataRows = js…"
type textarea "x"
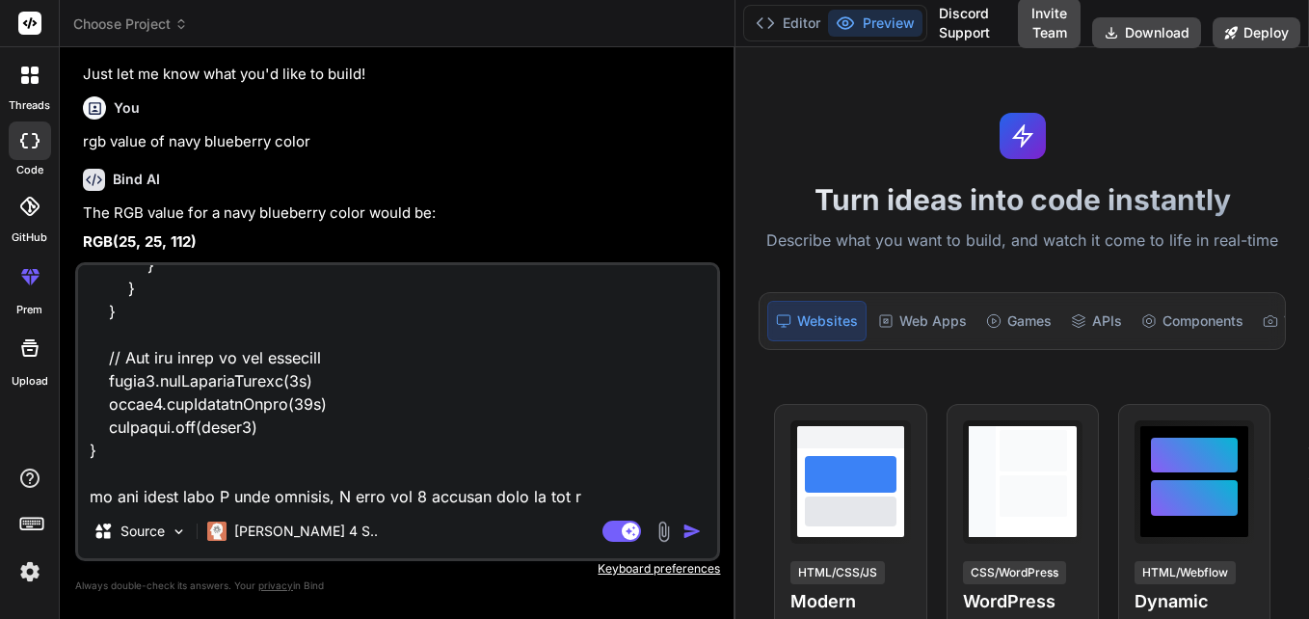
type textarea "def SecondPage(Document document) { def jsonData = jsonData() def dataRows = js…"
type textarea "x"
type textarea "def SecondPage(Document document) { def jsonData = jsonData() def dataRows = js…"
type textarea "x"
type textarea "def SecondPage(Document document) { def jsonData = jsonData() def dataRows = js…"
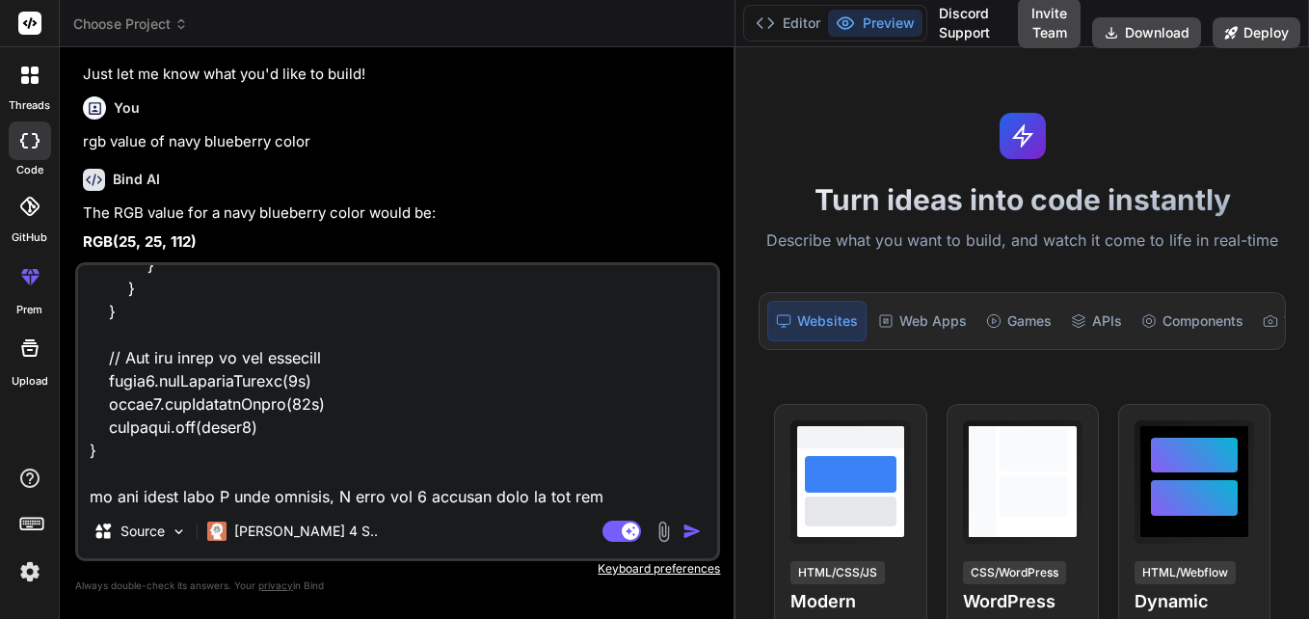
type textarea "x"
type textarea "def SecondPage(Document document) { def jsonData = jsonData() def dataRows = js…"
type textarea "x"
type textarea "def SecondPage(Document document) { def jsonData = jsonData() def dataRows = js…"
type textarea "x"
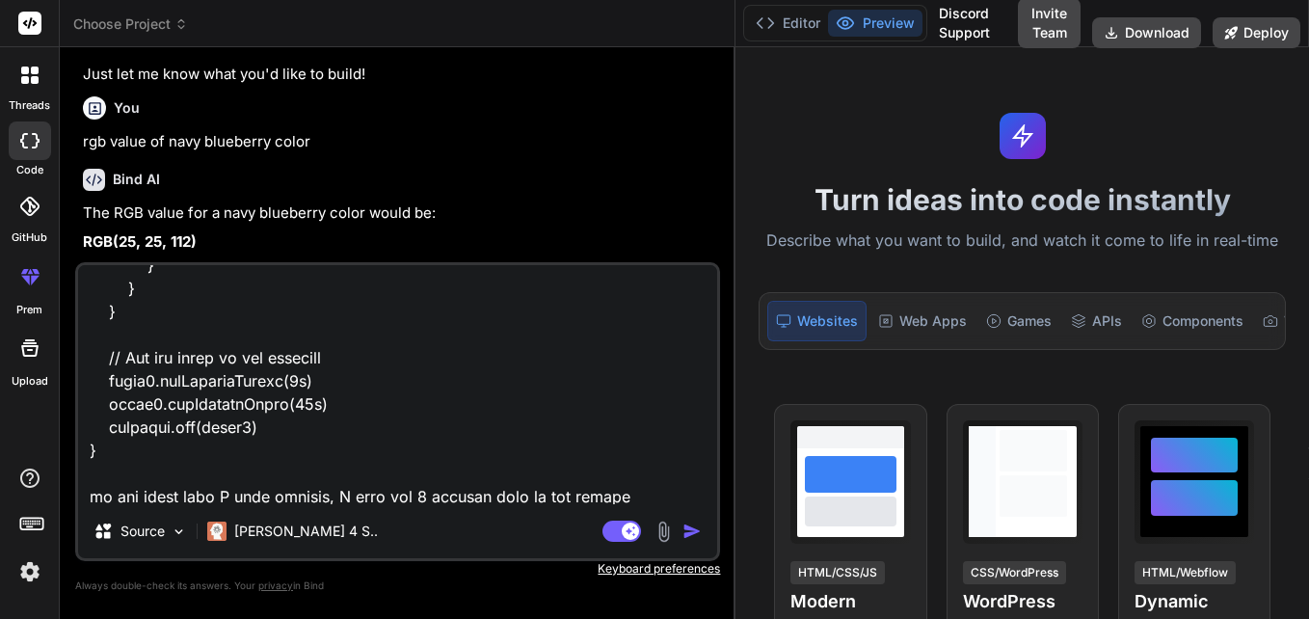
type textarea "def SecondPage(Document document) { def jsonData = jsonData() def dataRows = js…"
type textarea "x"
type textarea "def SecondPage(Document document) { def jsonData = jsonData() def dataRows = js…"
type textarea "x"
type textarea "def SecondPage(Document document) { def jsonData = jsonData() def dataRows = js…"
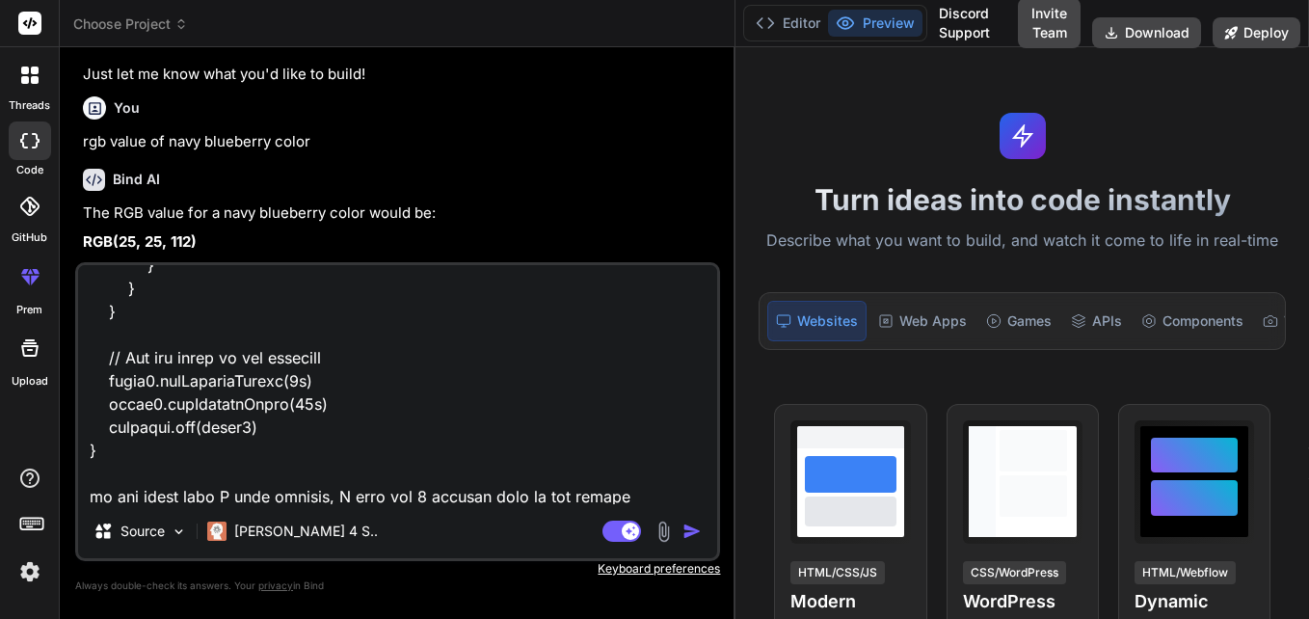
type textarea "x"
type textarea "def SecondPage(Document document) { def jsonData = jsonData() def dataRows = js…"
type textarea "x"
type textarea "def SecondPage(Document document) { def jsonData = jsonData() def dataRows = js…"
type textarea "x"
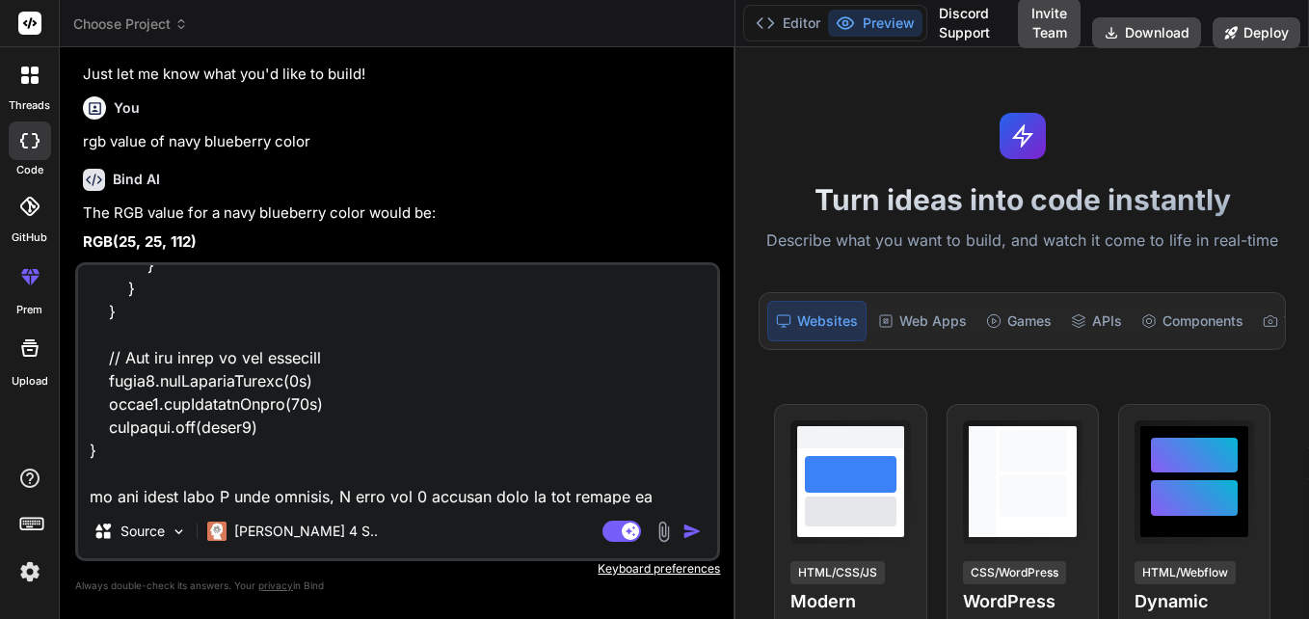
type textarea "def SecondPage(Document document) { def jsonData = jsonData() def dataRows = js…"
type textarea "x"
type textarea "def SecondPage(Document document) { def jsonData = jsonData() def dataRows = js…"
type textarea "x"
type textarea "def SecondPage(Document document) { def jsonData = jsonData() def dataRows = js…"
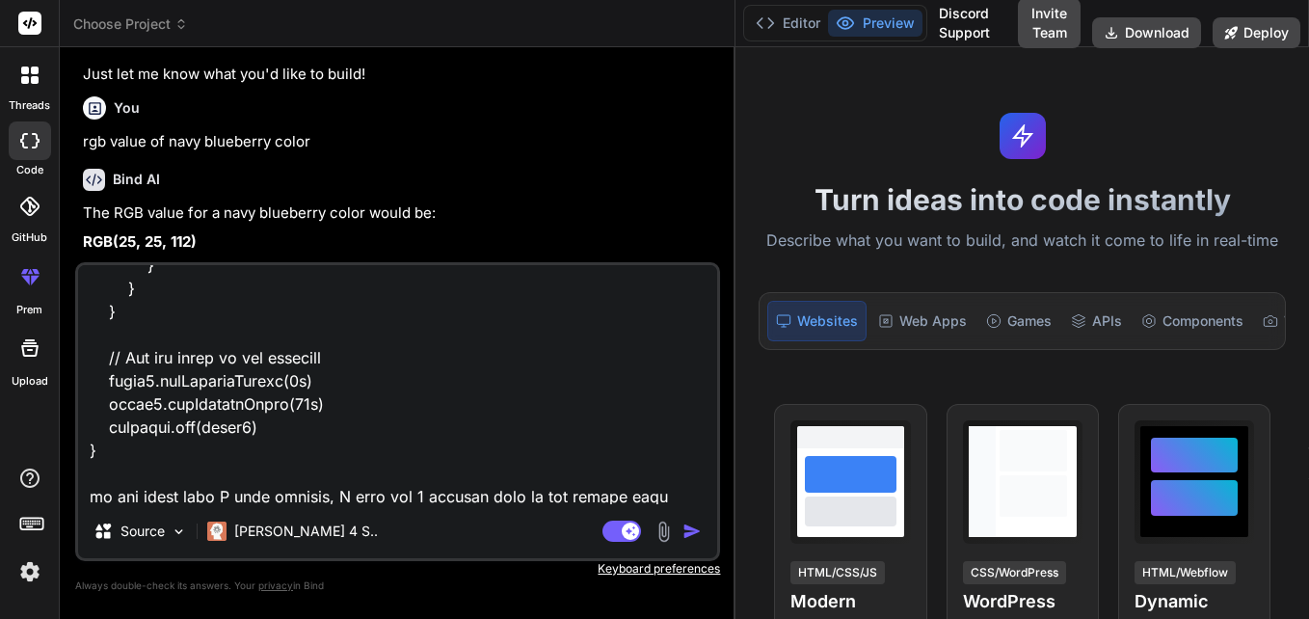
type textarea "x"
type textarea "def SecondPage(Document document) { def jsonData = jsonData() def dataRows = js…"
type textarea "x"
type textarea "def SecondPage(Document document) { def jsonData = jsonData() def dataRows = js…"
type textarea "x"
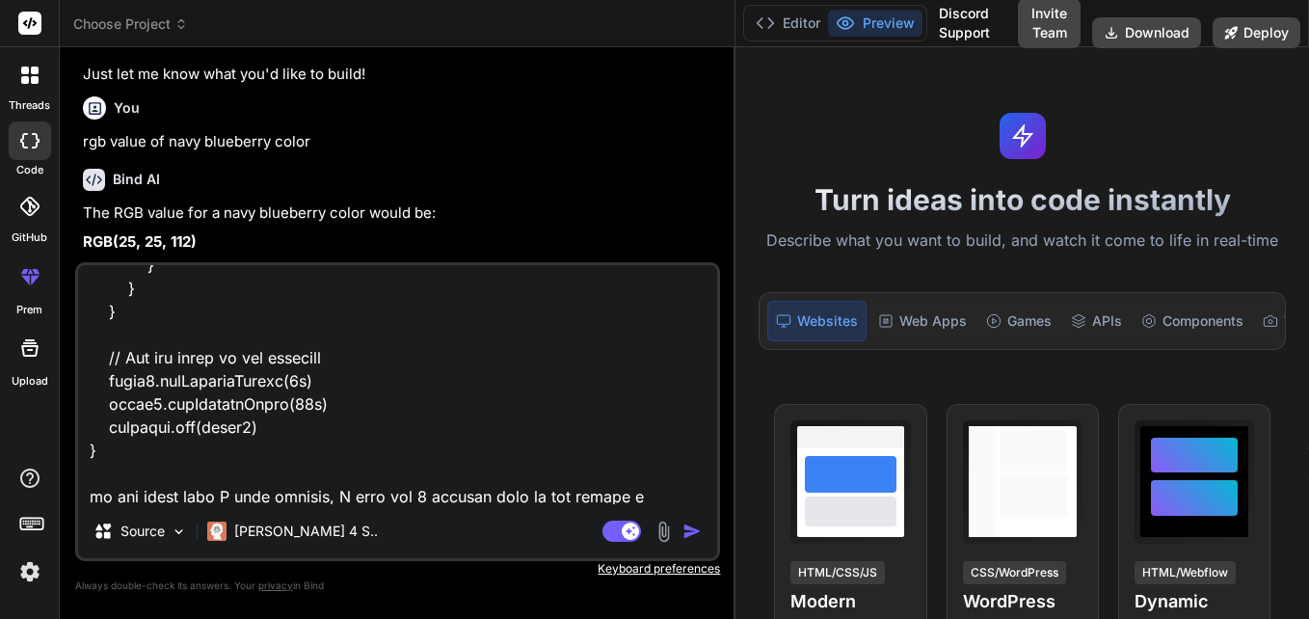
type textarea "def SecondPage(Document document) { def jsonData = jsonData() def dataRows = js…"
type textarea "x"
type textarea "def SecondPage(Document document) { def jsonData = jsonData() def dataRows = js…"
type textarea "x"
type textarea "def SecondPage(Document document) { def jsonData = jsonData() def dataRows = js…"
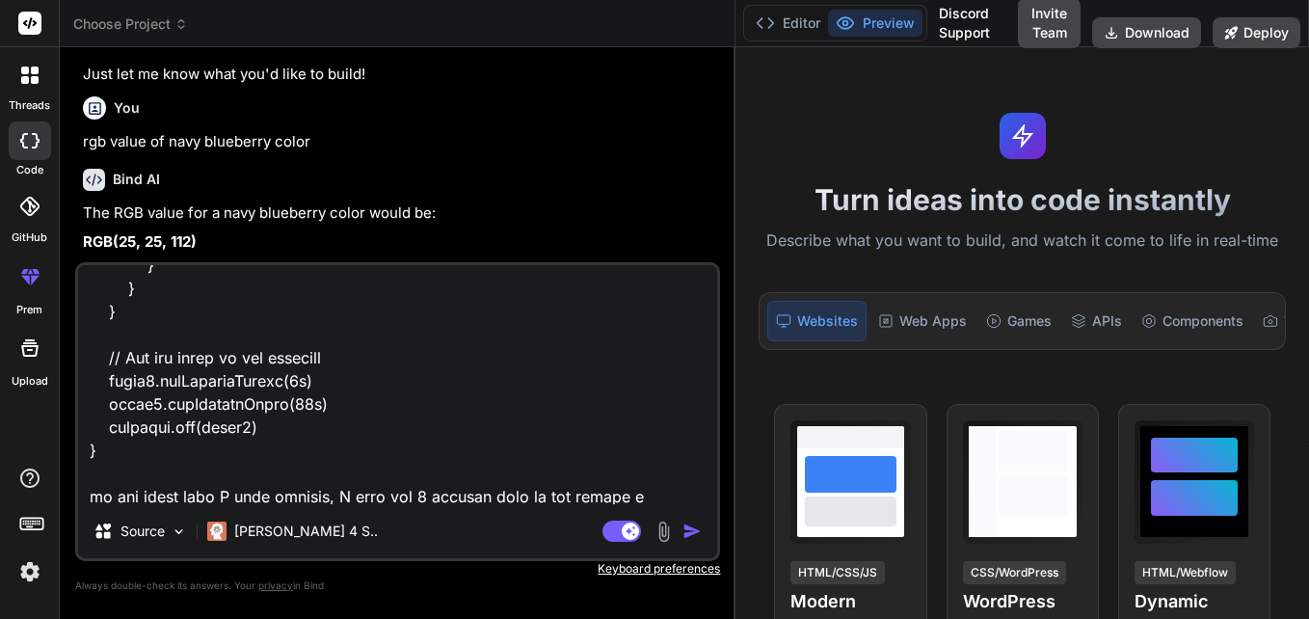
type textarea "x"
type textarea "def SecondPage(Document document) { def jsonData = jsonData() def dataRows = js…"
type textarea "x"
type textarea "def SecondPage(Document document) { def jsonData = jsonData() def dataRows = js…"
type textarea "x"
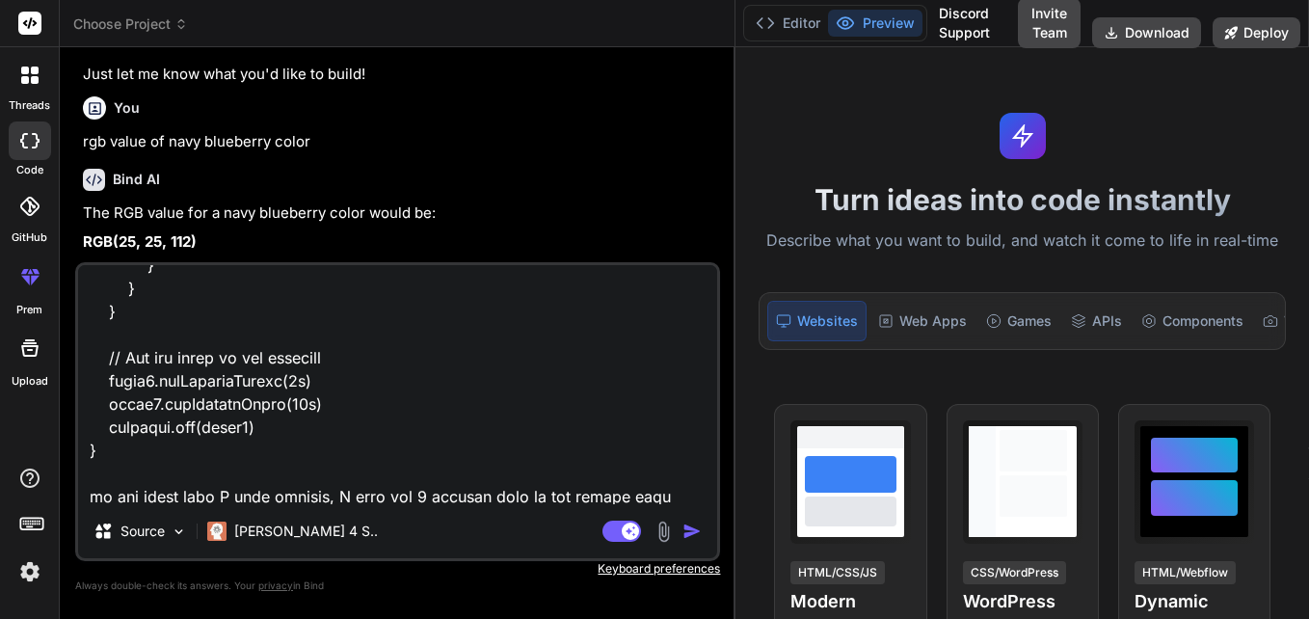
type textarea "def SecondPage(Document document) { def jsonData = jsonData() def dataRows = js…"
type textarea "x"
type textarea "def SecondPage(Document document) { def jsonData = jsonData() def dataRows = js…"
type textarea "x"
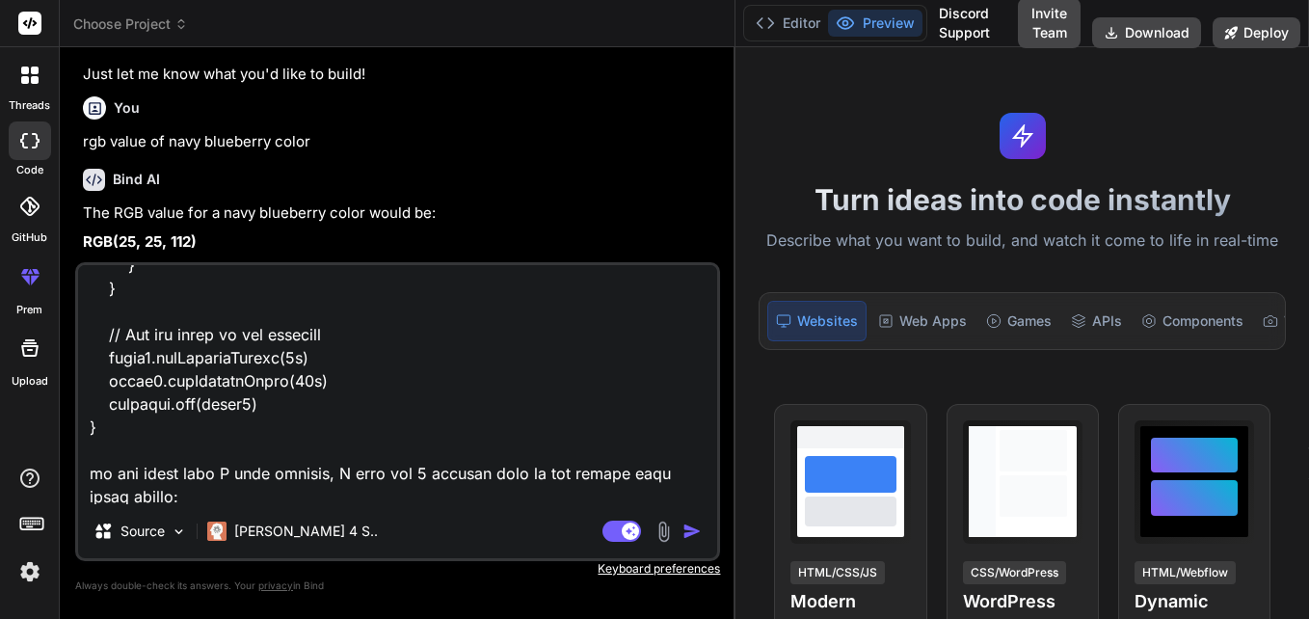
click at [213, 501] on textarea at bounding box center [397, 384] width 639 height 239
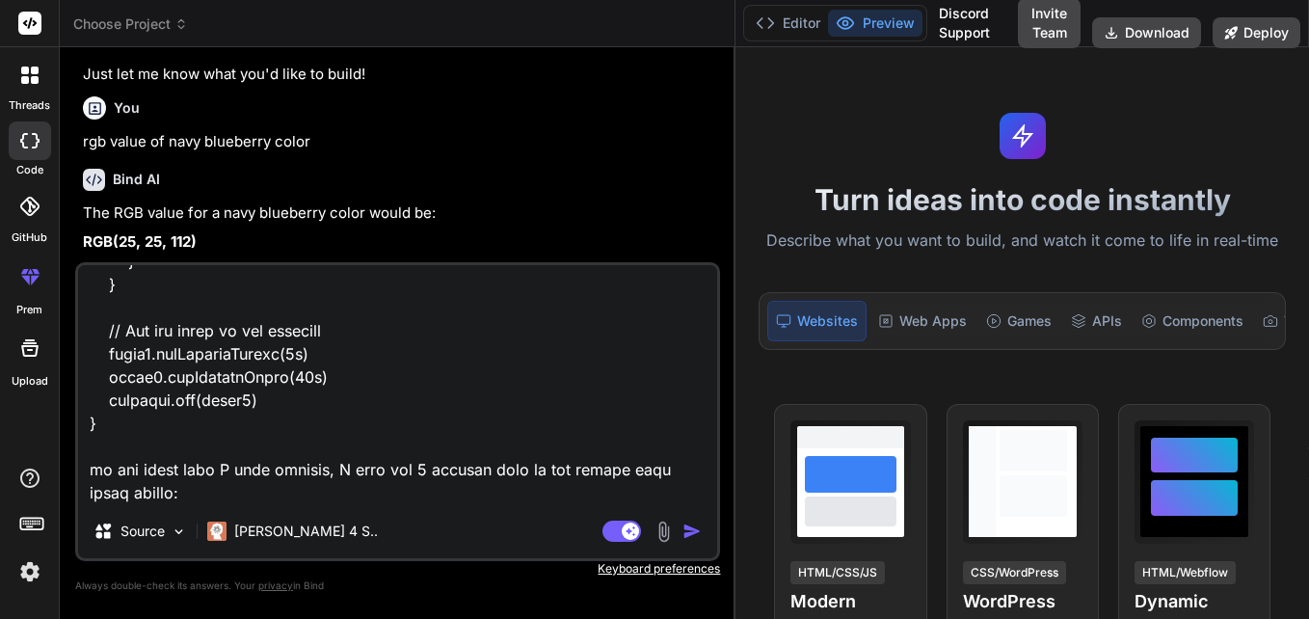
paste textarea "["Monthly charges": "£ 000.00"], ["One-off charges": "£ 000.00"], ["Total charg…"
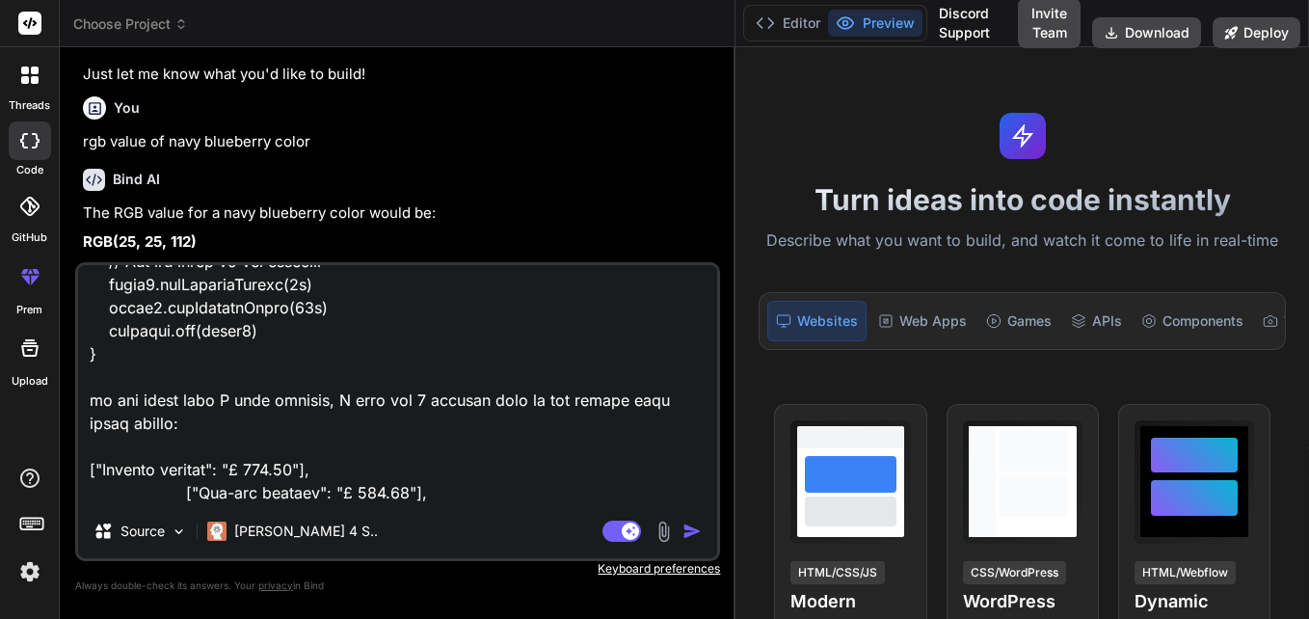
scroll to position [1226, 0]
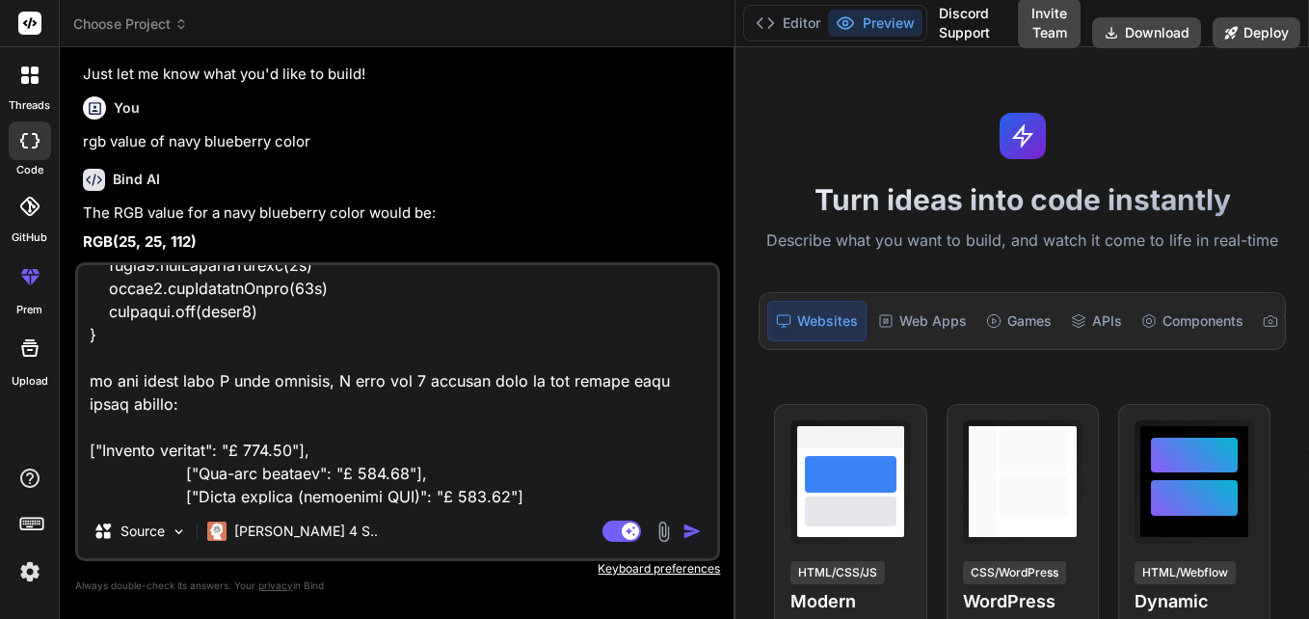
drag, startPoint x: 97, startPoint y: 449, endPoint x: 82, endPoint y: 449, distance: 15.4
click at [82, 449] on textarea at bounding box center [397, 384] width 639 height 239
click at [207, 449] on textarea at bounding box center [397, 384] width 639 height 239
click at [485, 492] on textarea at bounding box center [397, 384] width 639 height 239
click at [389, 472] on textarea at bounding box center [397, 384] width 639 height 239
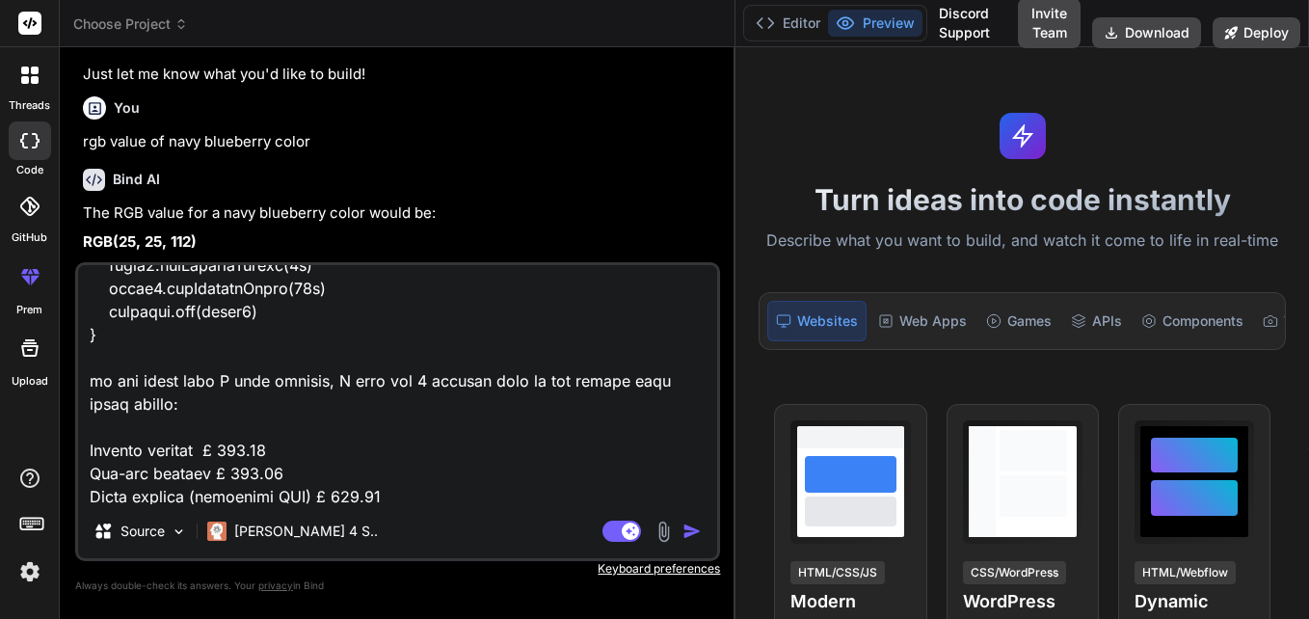
click at [198, 469] on textarea at bounding box center [397, 384] width 639 height 239
click at [139, 399] on textarea at bounding box center [397, 384] width 639 height 239
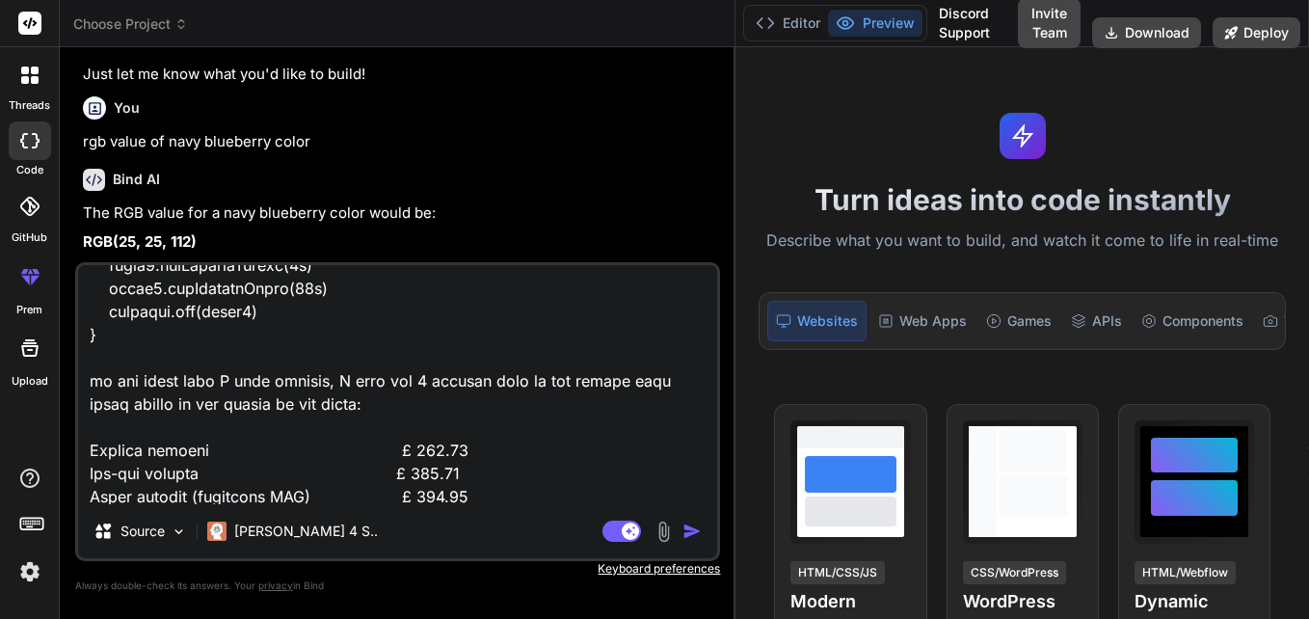
click at [114, 435] on textarea at bounding box center [397, 384] width 639 height 239
click at [217, 423] on textarea at bounding box center [397, 384] width 639 height 239
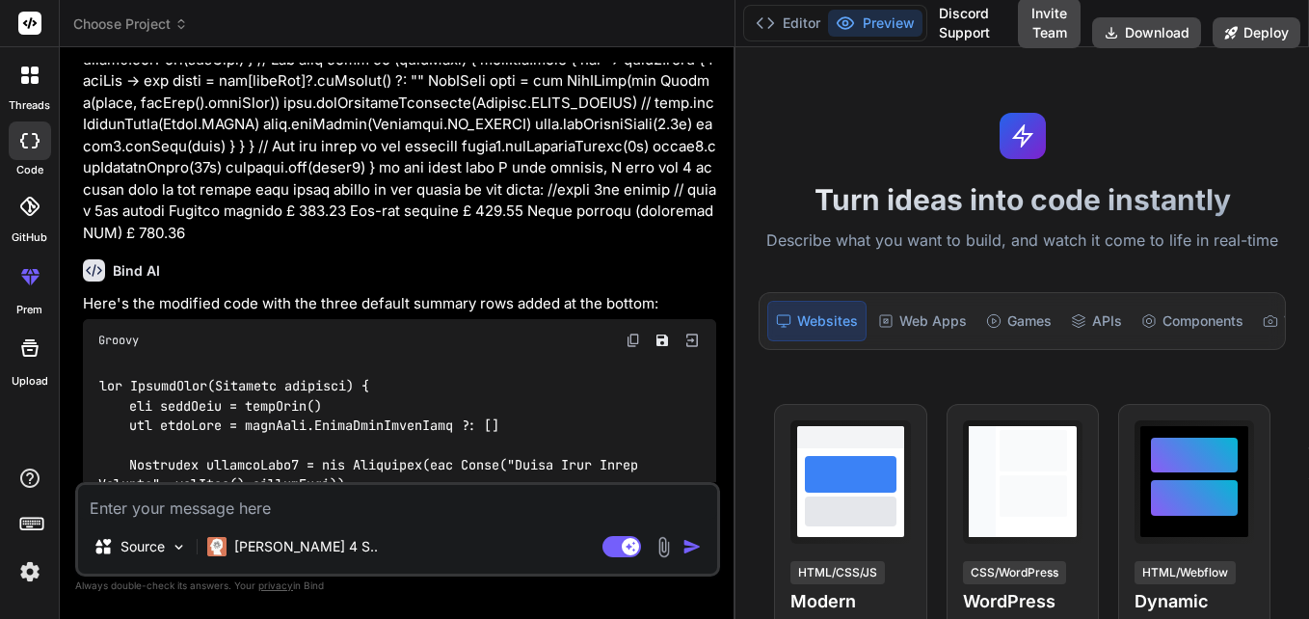
scroll to position [1009, 0]
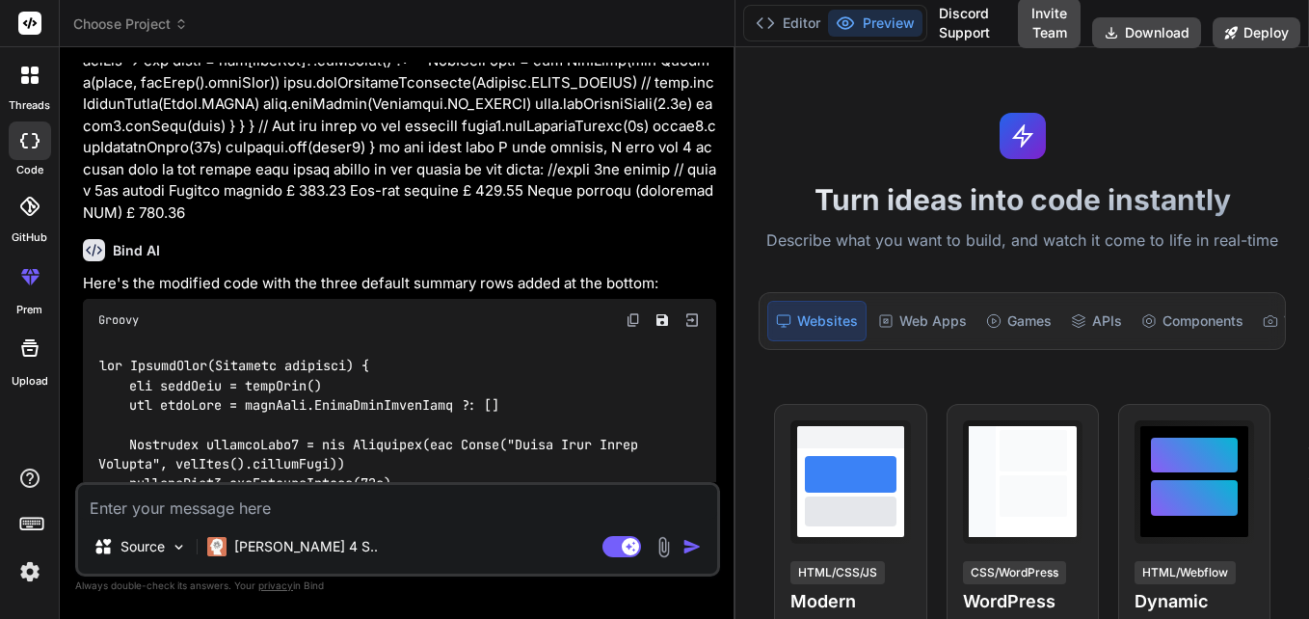
click at [632, 312] on img at bounding box center [633, 319] width 15 height 15
click at [248, 508] on textarea at bounding box center [397, 502] width 639 height 35
paste textarea "def SecondPage(Document document) { def jsonData = jsonData() def dataRows = js…"
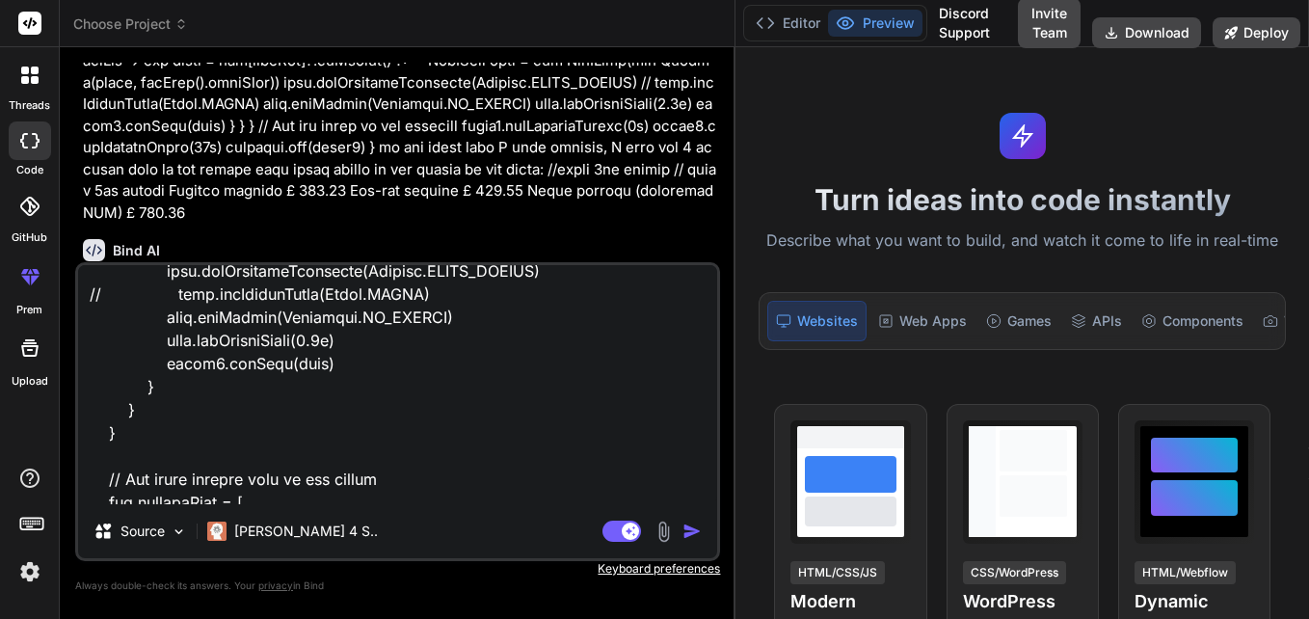
scroll to position [0, 0]
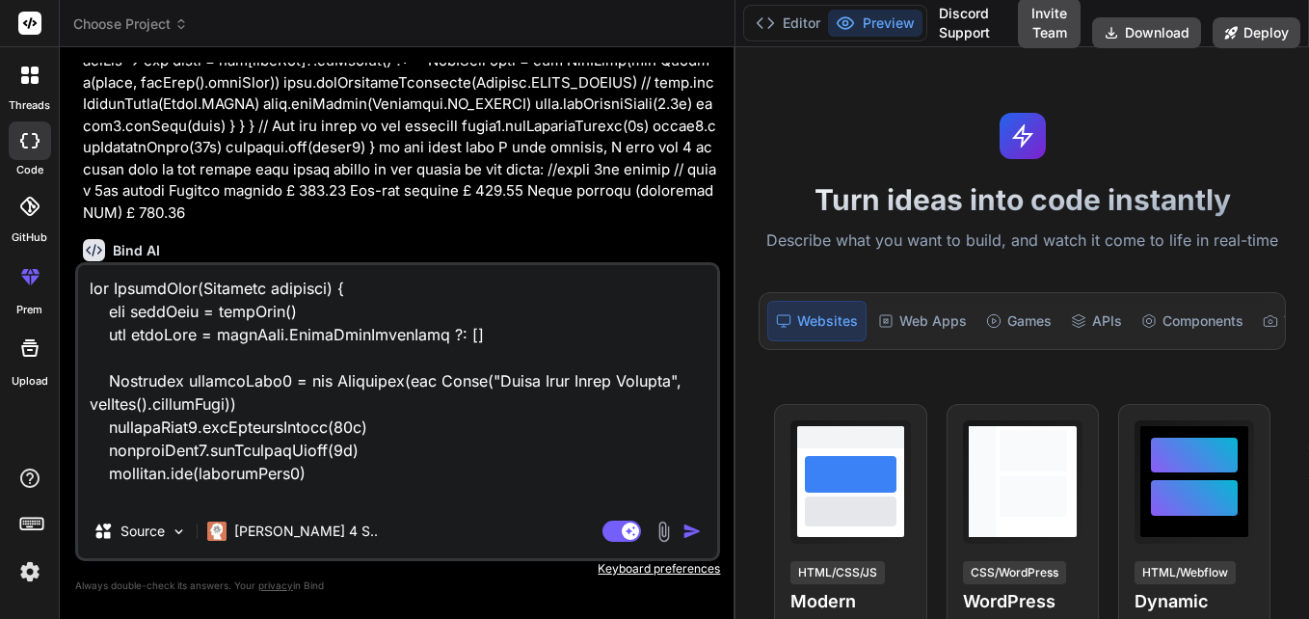
drag, startPoint x: 98, startPoint y: 443, endPoint x: 38, endPoint y: 102, distance: 345.7
click at [38, 102] on div "threads code GitHub prem Upload Choose Project Created with Pixso. Bind AI Web …" at bounding box center [654, 309] width 1309 height 619
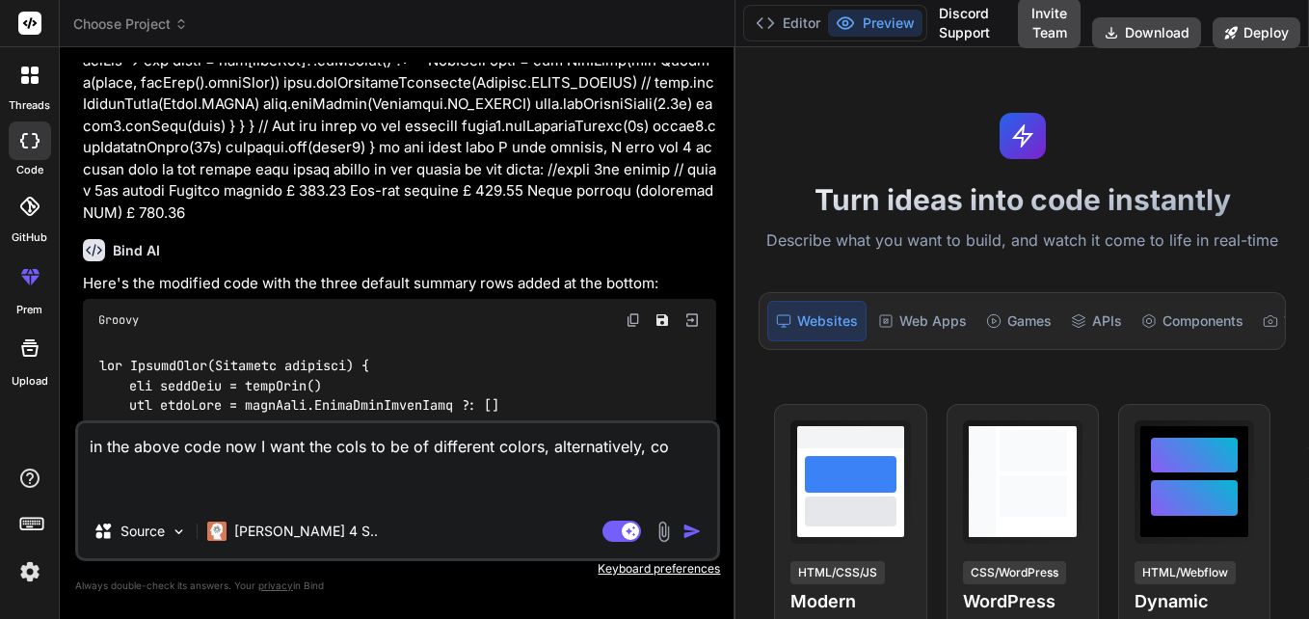
paste textarea "def SecondPage(Document document) { def jsonData = jsonData() def dataRows = js…"
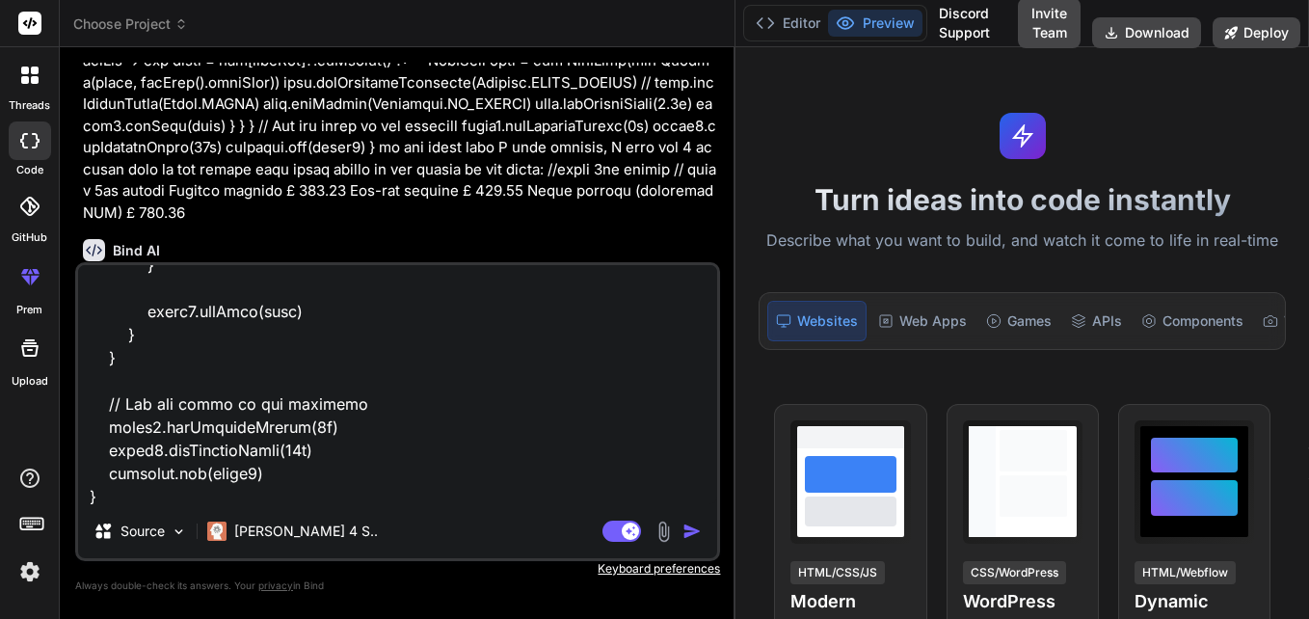
scroll to position [1762, 0]
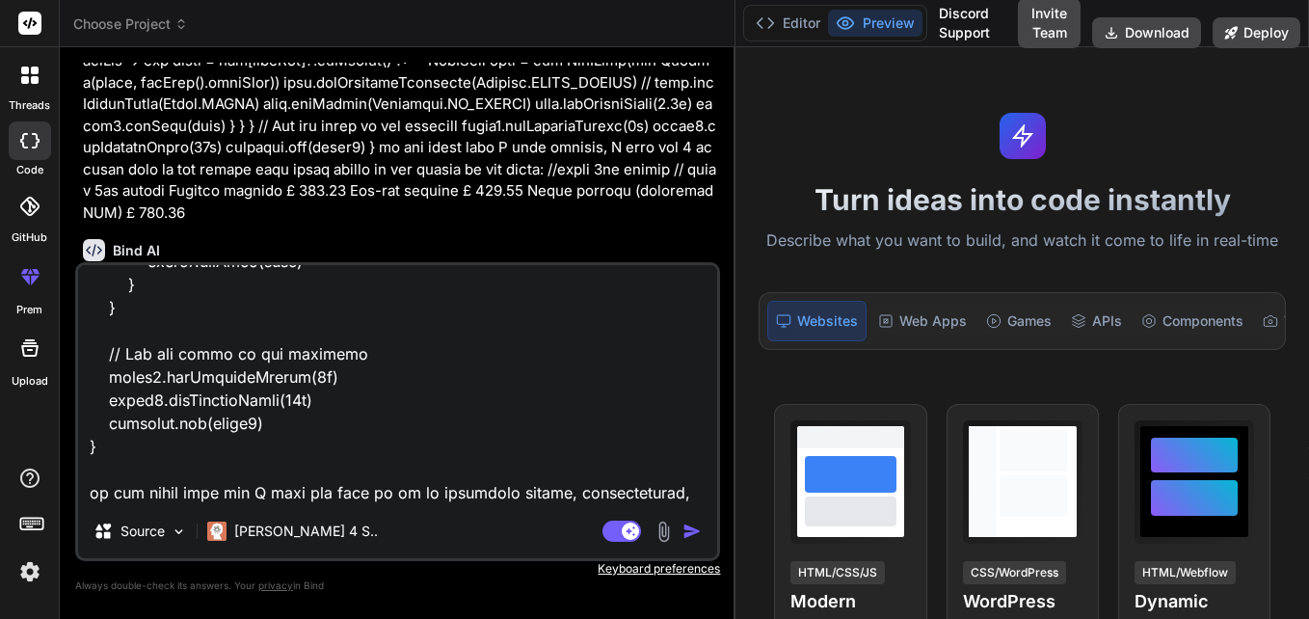
click at [623, 490] on textarea at bounding box center [397, 384] width 639 height 239
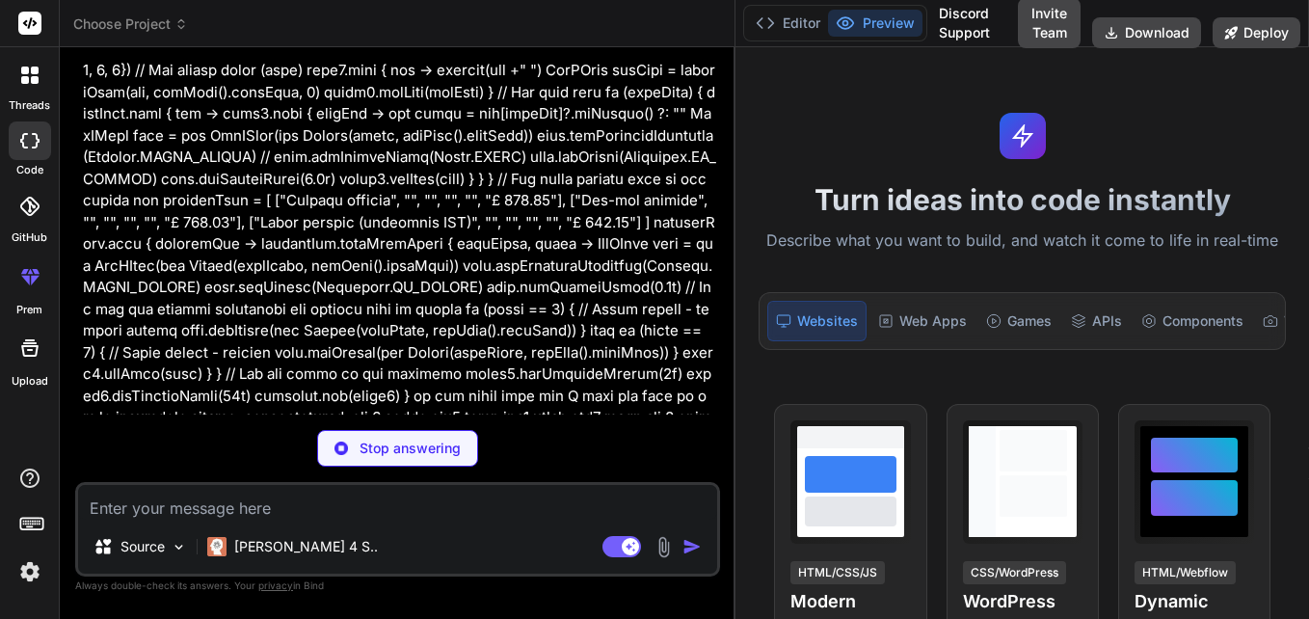
scroll to position [3524, 0]
click at [396, 337] on p at bounding box center [399, 158] width 633 height 586
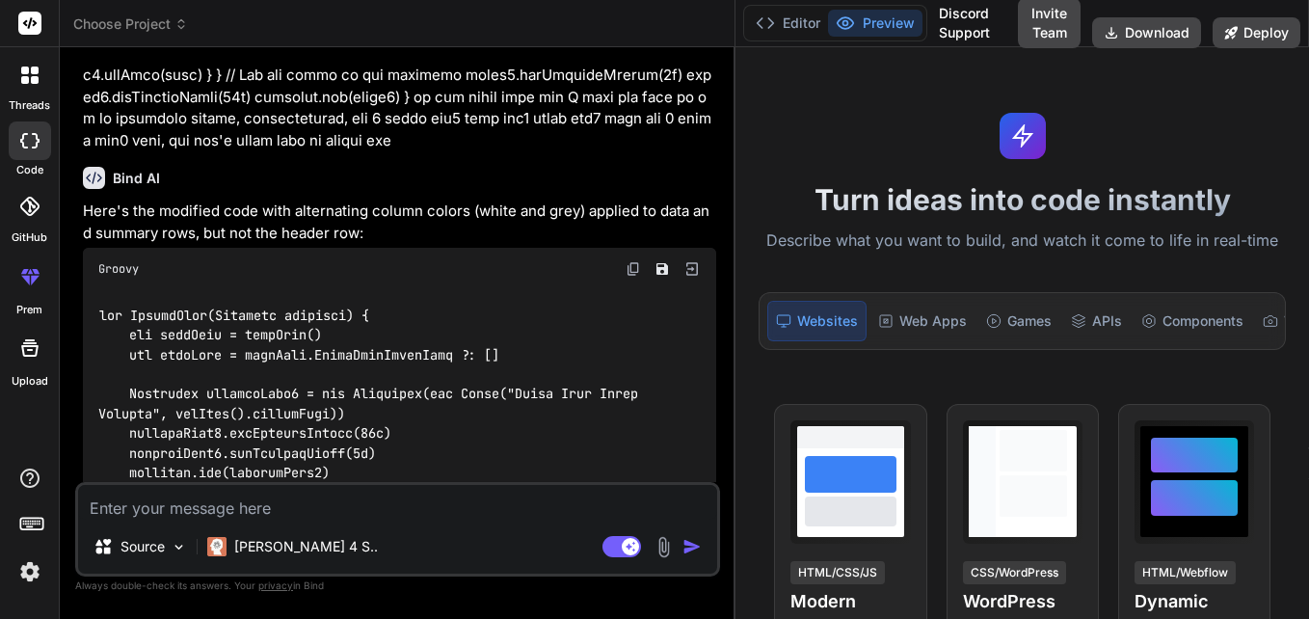
scroll to position [3822, 0]
click at [632, 262] on img at bounding box center [633, 269] width 15 height 15
click at [233, 503] on textarea at bounding box center [397, 502] width 639 height 35
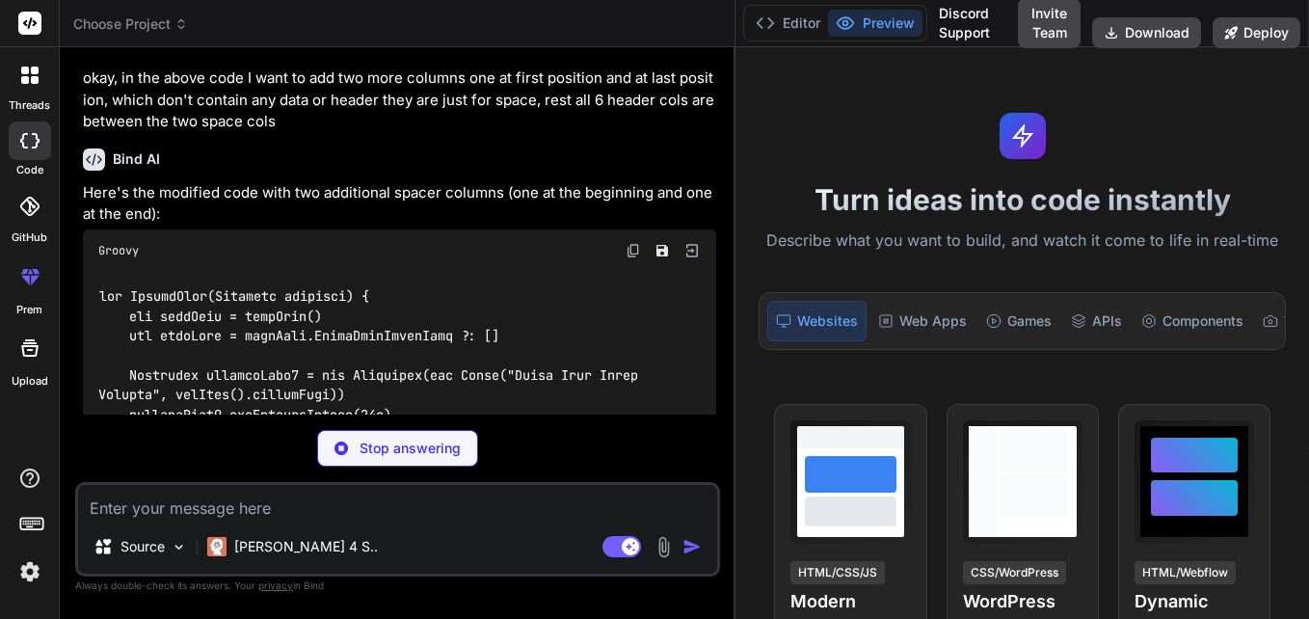
scroll to position [6455, 0]
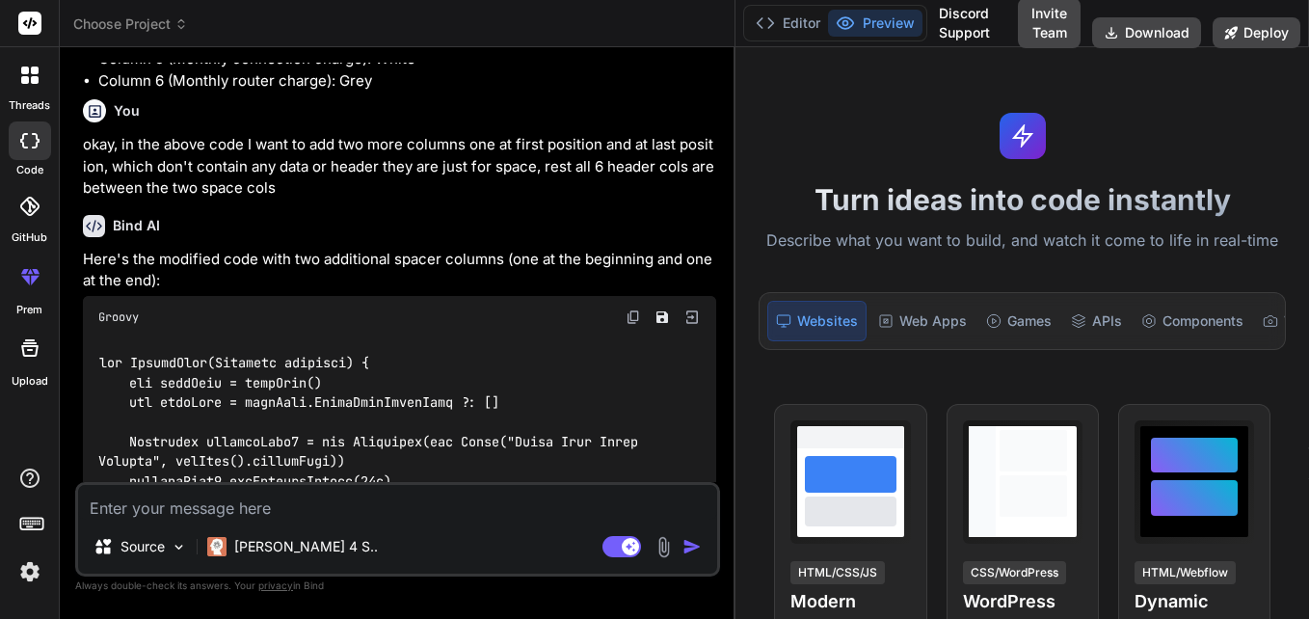
click at [627, 309] on img at bounding box center [633, 316] width 15 height 15
click at [250, 501] on textarea at bounding box center [397, 502] width 639 height 35
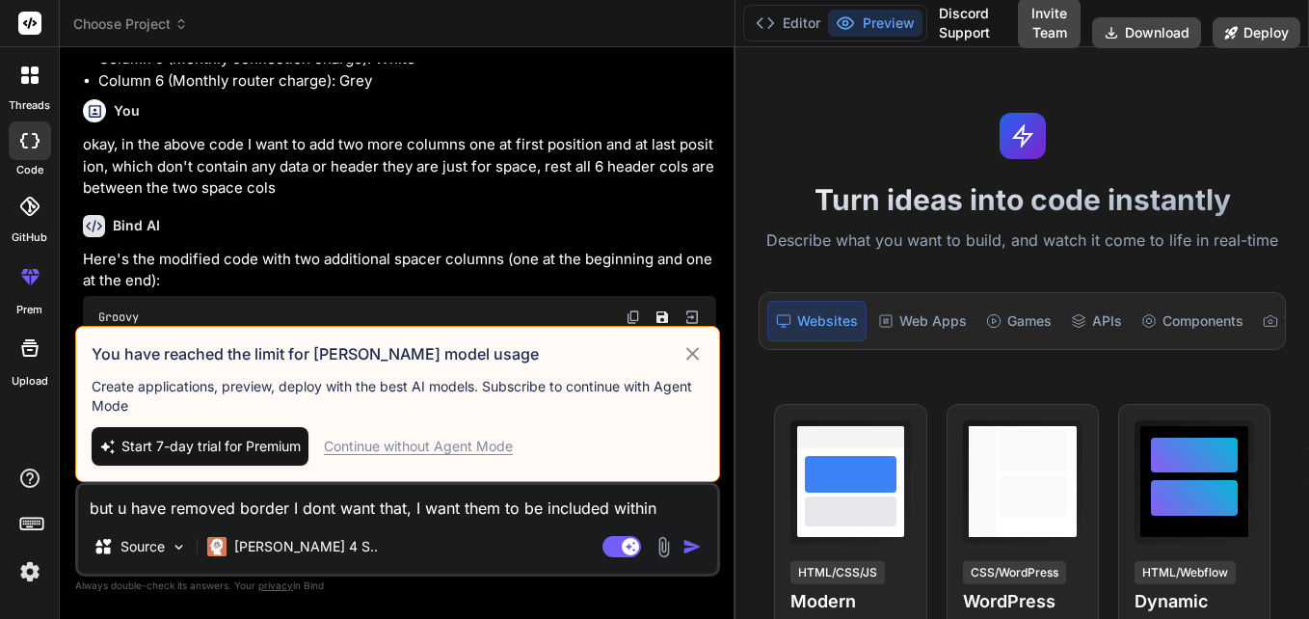
click at [690, 549] on img "button" at bounding box center [692, 546] width 19 height 19
click at [449, 451] on div "Continue without Agent Mode" at bounding box center [418, 446] width 189 height 19
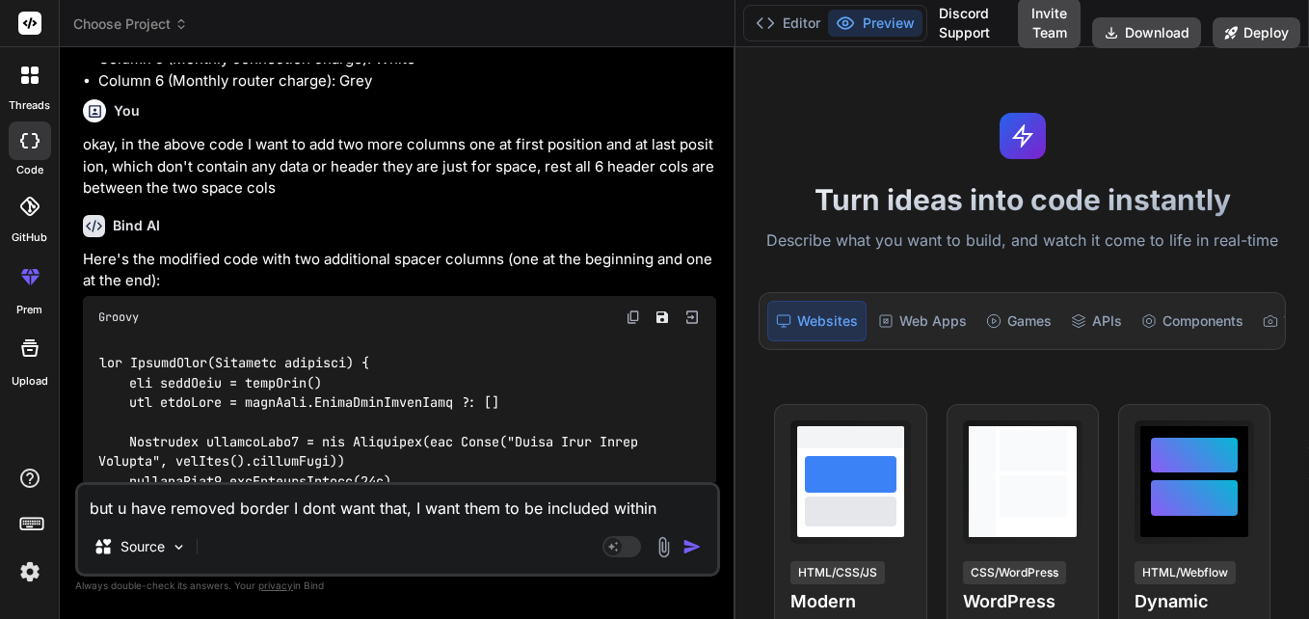
click at [689, 551] on img "button" at bounding box center [692, 546] width 19 height 19
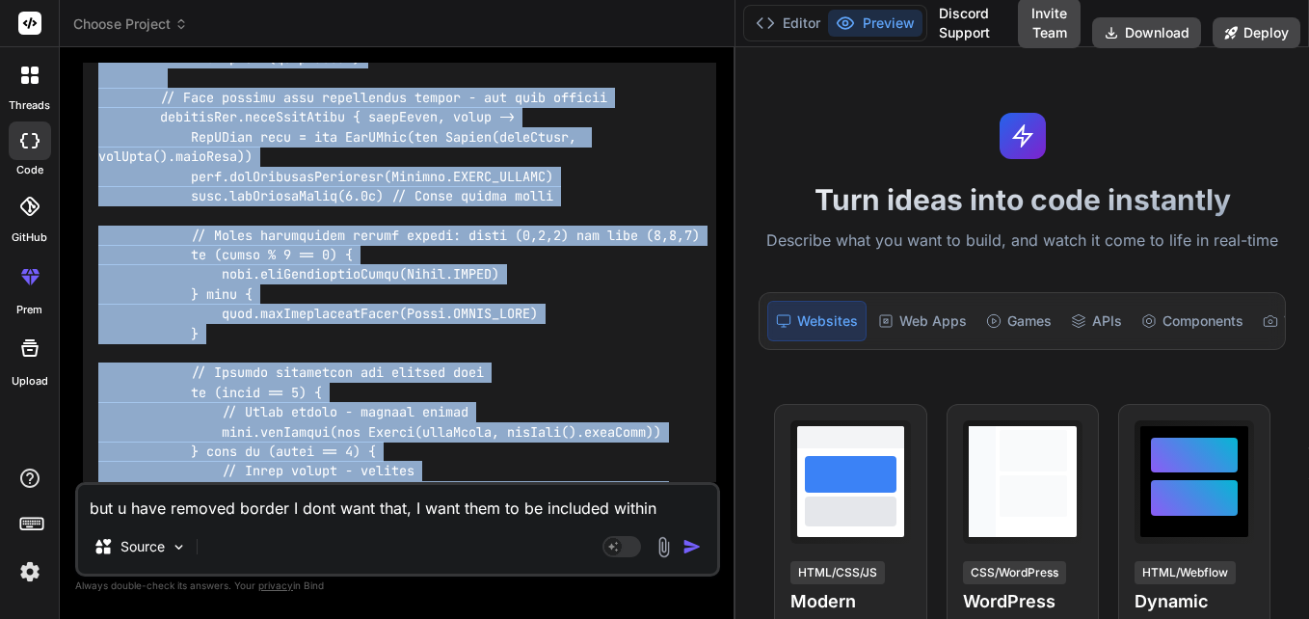
scroll to position [12943, 0]
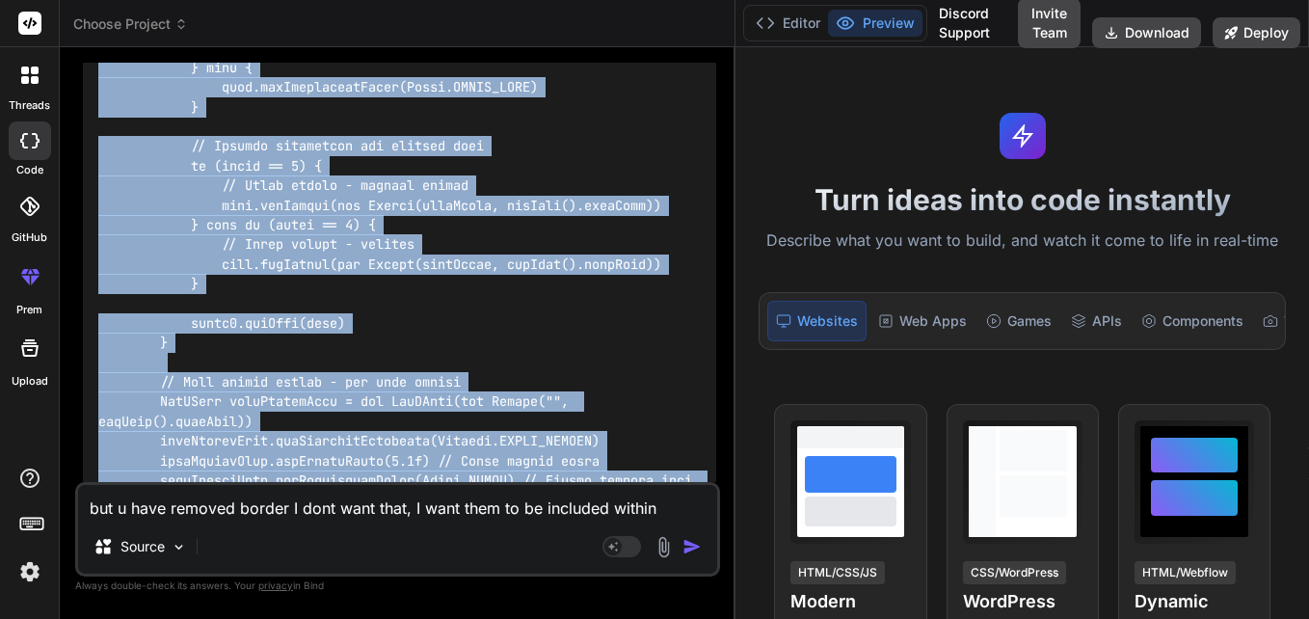
drag, startPoint x: 98, startPoint y: 255, endPoint x: 122, endPoint y: 215, distance: 47.1
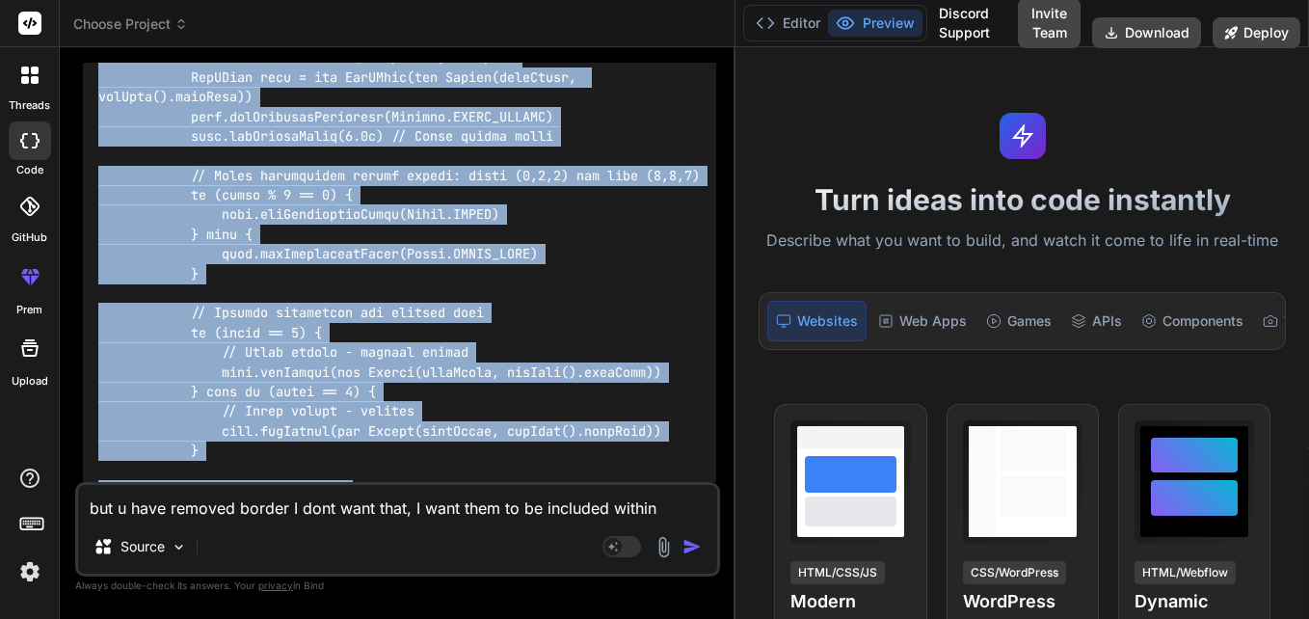
scroll to position [12776, 0]
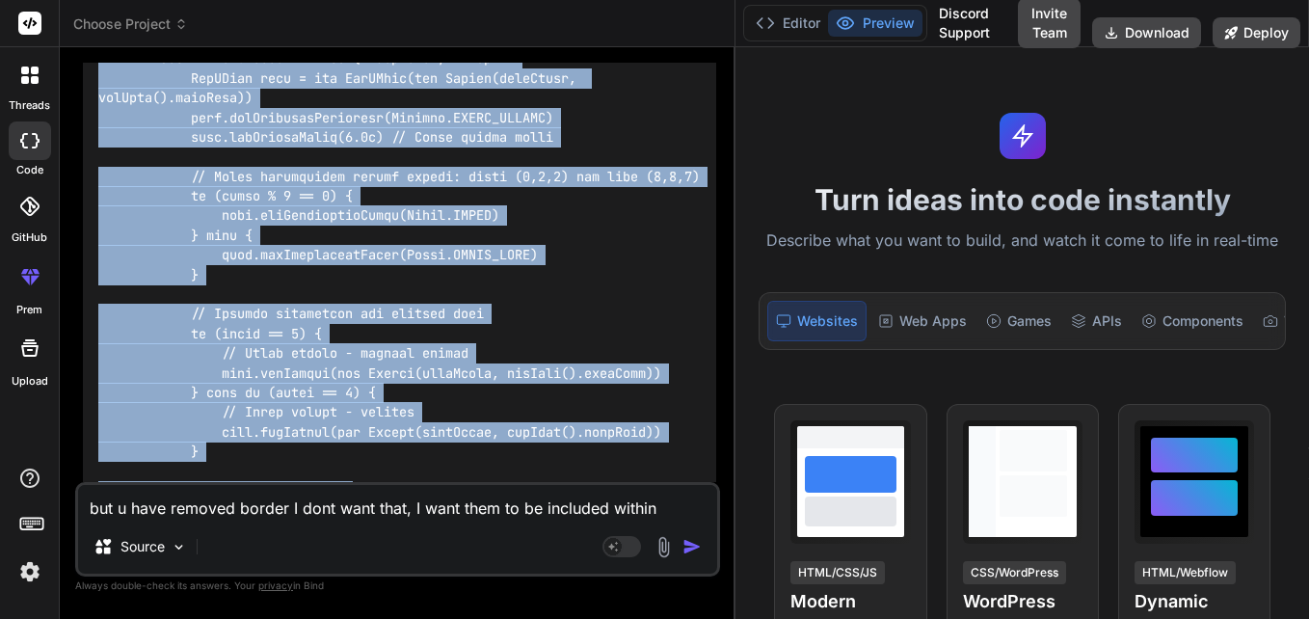
copy code "def SecondPage(Document document) { def jsonData = jsonData() // Assuming jsonD…"
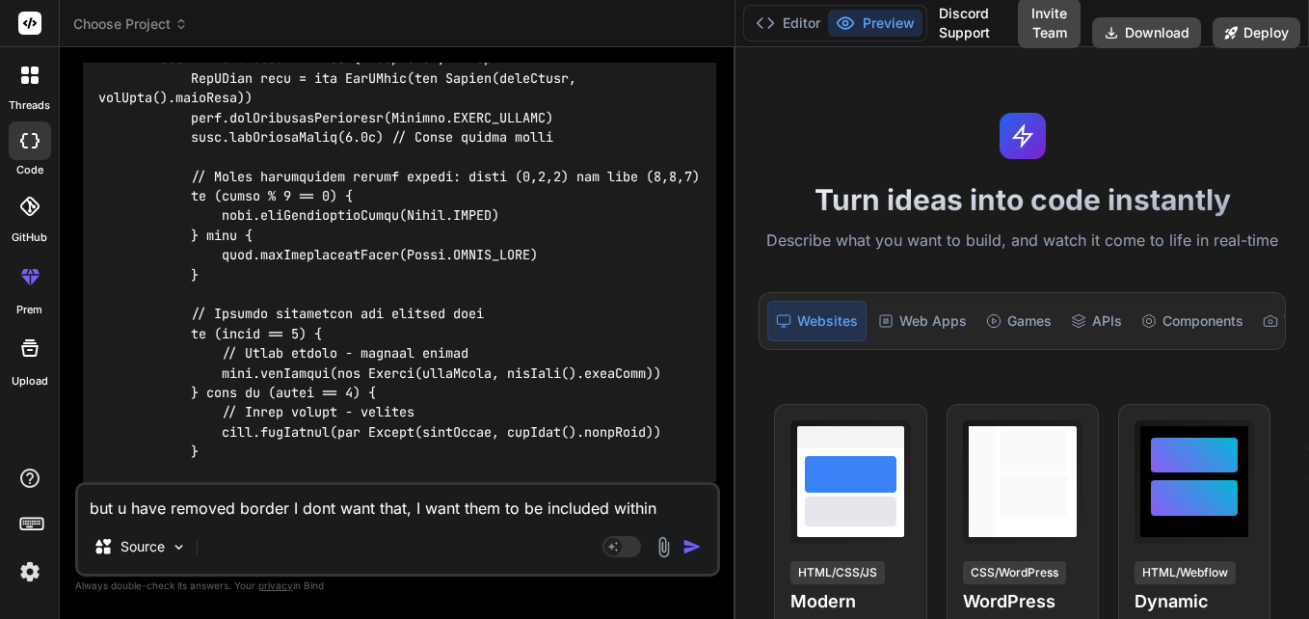
click at [346, 497] on textarea "but u have removed border I dont want that, I want them to be included within b…" at bounding box center [397, 502] width 639 height 35
click at [397, 503] on textarea "great in the same code, I want to remove left side borders" at bounding box center [397, 502] width 639 height 35
click at [553, 498] on textarea "great in the same code, I want to remove left and right side borders" at bounding box center [397, 502] width 639 height 35
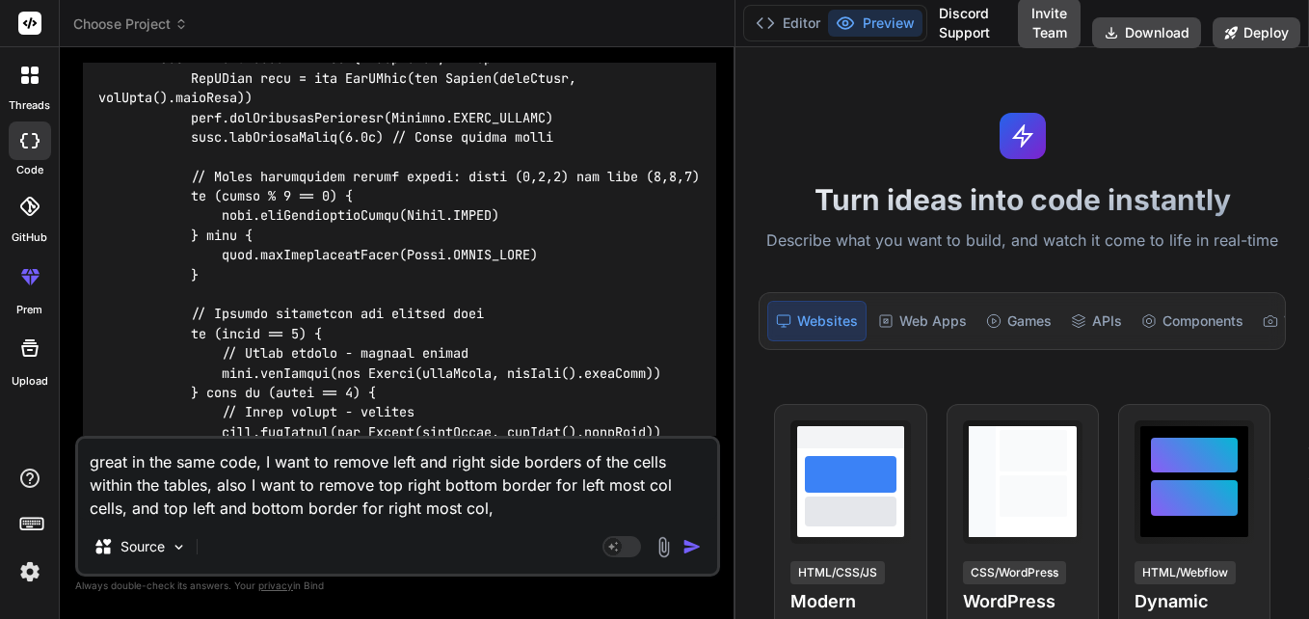
click at [591, 488] on textarea "great in the same code, I want to remove left and right side borders of the cel…" at bounding box center [397, 479] width 639 height 81
click at [533, 509] on textarea "great in the same code, I want to remove left and right side borders of the cel…" at bounding box center [397, 479] width 639 height 81
click at [527, 505] on textarea "great in the same code, I want to remove left and right side borders of the cel…" at bounding box center [397, 479] width 639 height 81
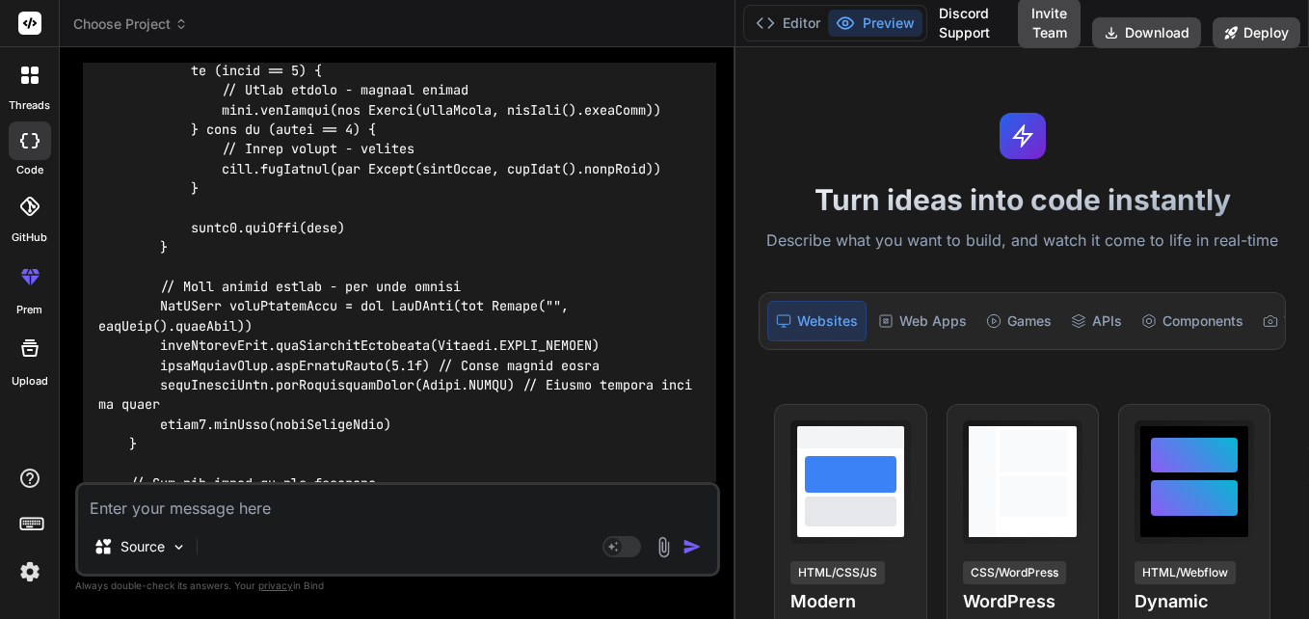
scroll to position [13187, 0]
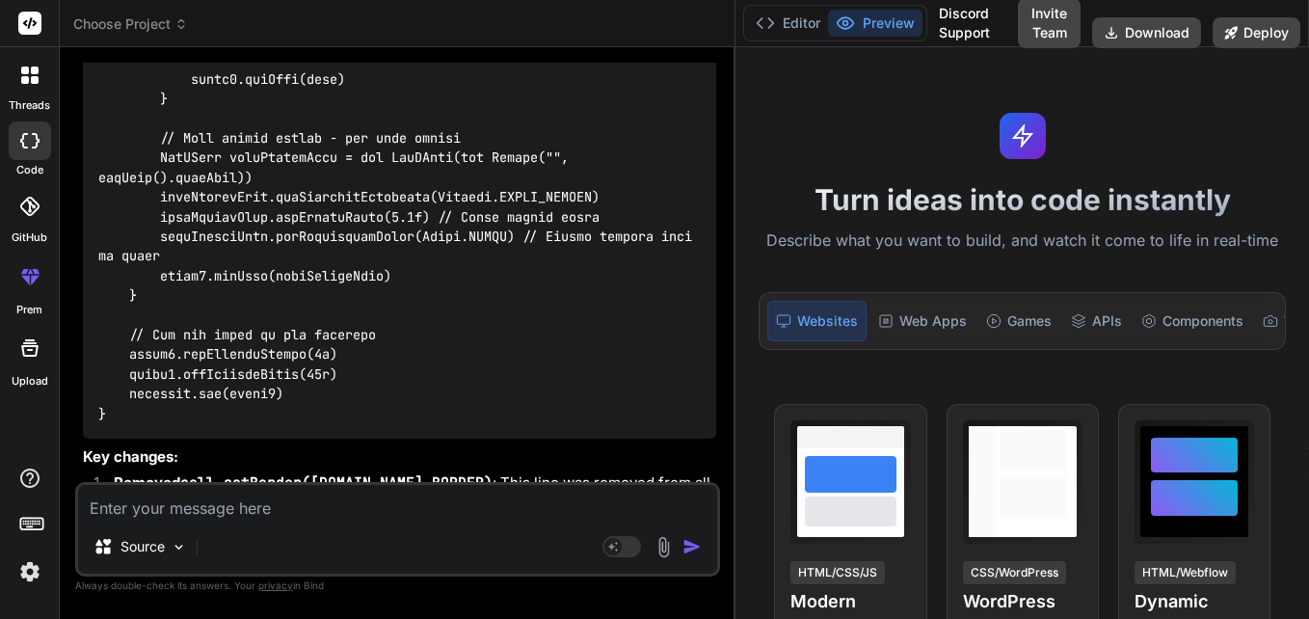
drag, startPoint x: 564, startPoint y: 332, endPoint x: 77, endPoint y: 298, distance: 488.1
click at [77, 298] on div "You hello Bind AI Hello! 👋 I'm Bind AI, your expert software development assist…" at bounding box center [397, 340] width 645 height 555
copy p "great in the same code, I want to remove left and right side borders of the cel…"
click at [196, 512] on textarea at bounding box center [397, 502] width 639 height 35
paste textarea "great in the same code, I want to remove left and right side borders of the cel…"
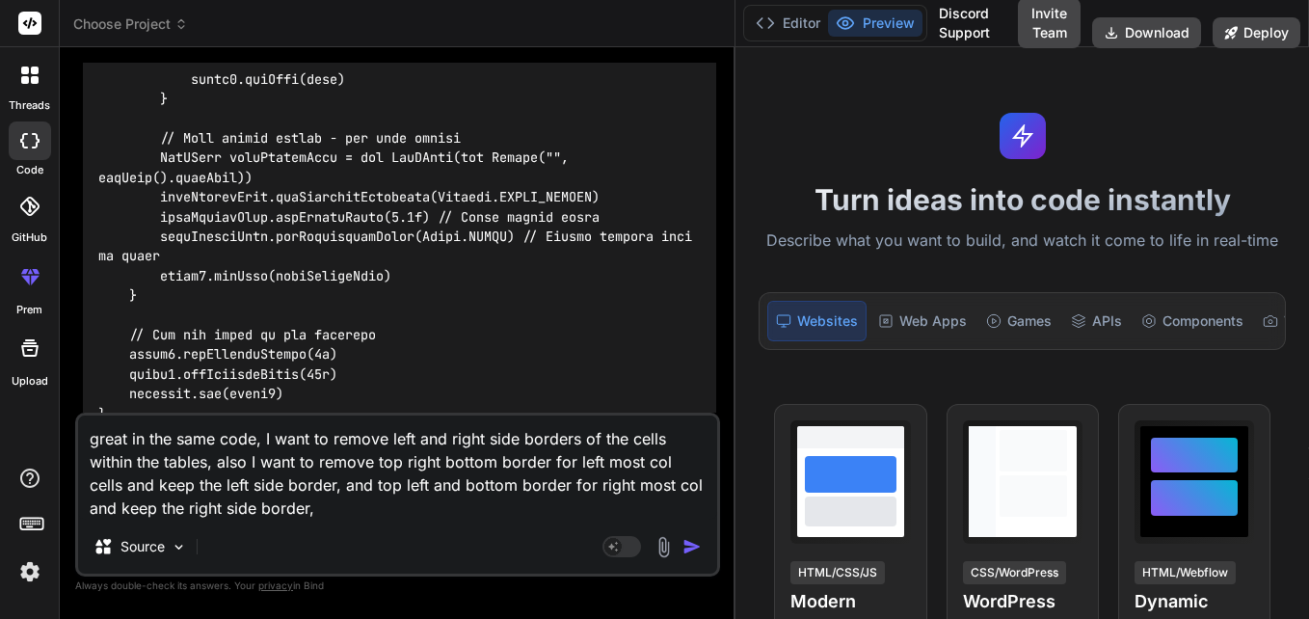
click at [129, 459] on textarea "great in the same code, I want to remove left and right side borders of the cel…" at bounding box center [397, 468] width 639 height 104
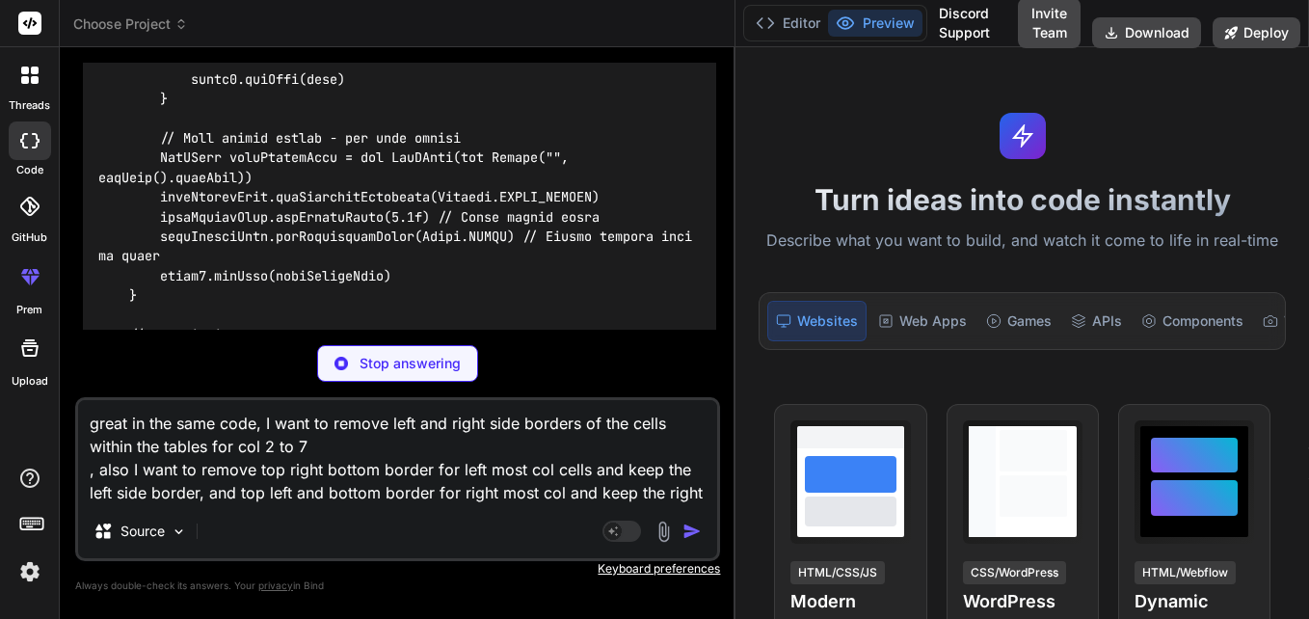
click at [384, 354] on p "Stop answering" at bounding box center [410, 363] width 101 height 19
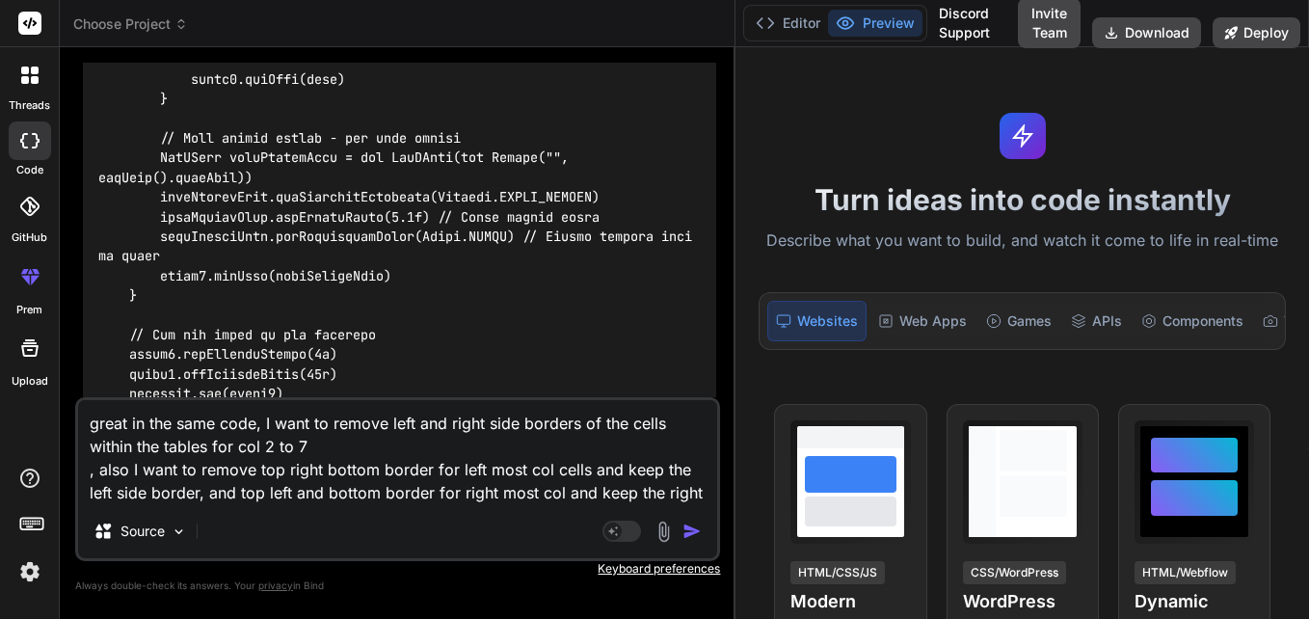
click at [693, 534] on img "button" at bounding box center [692, 531] width 19 height 19
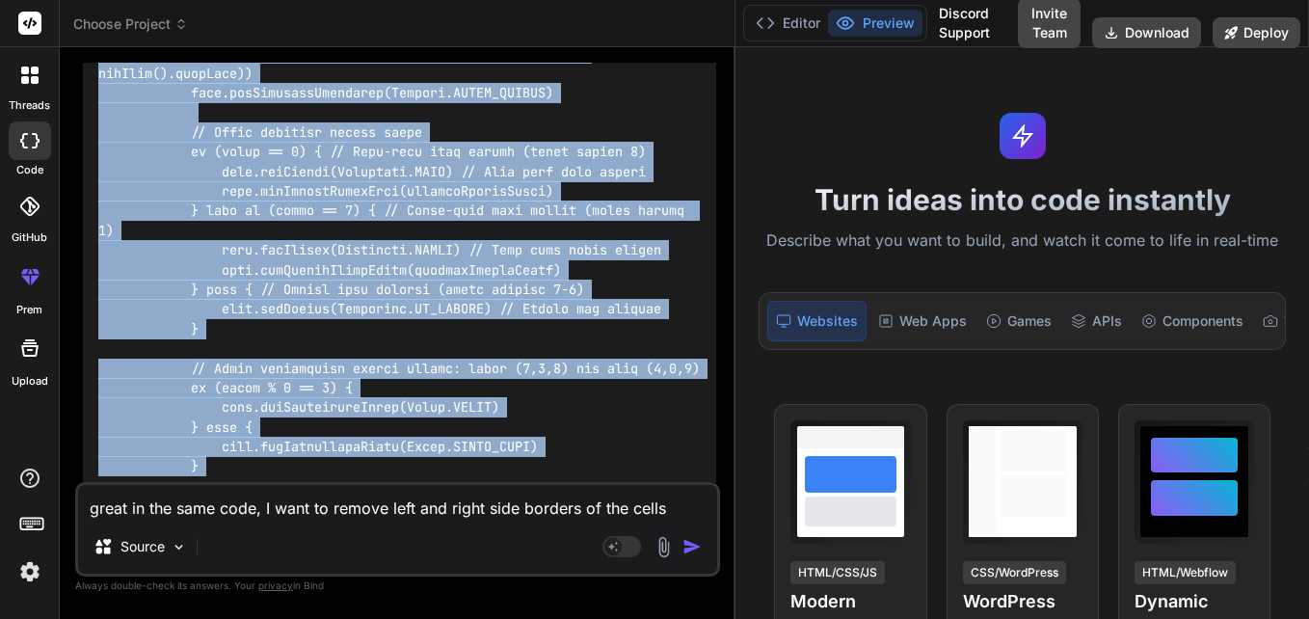
scroll to position [18542, 0]
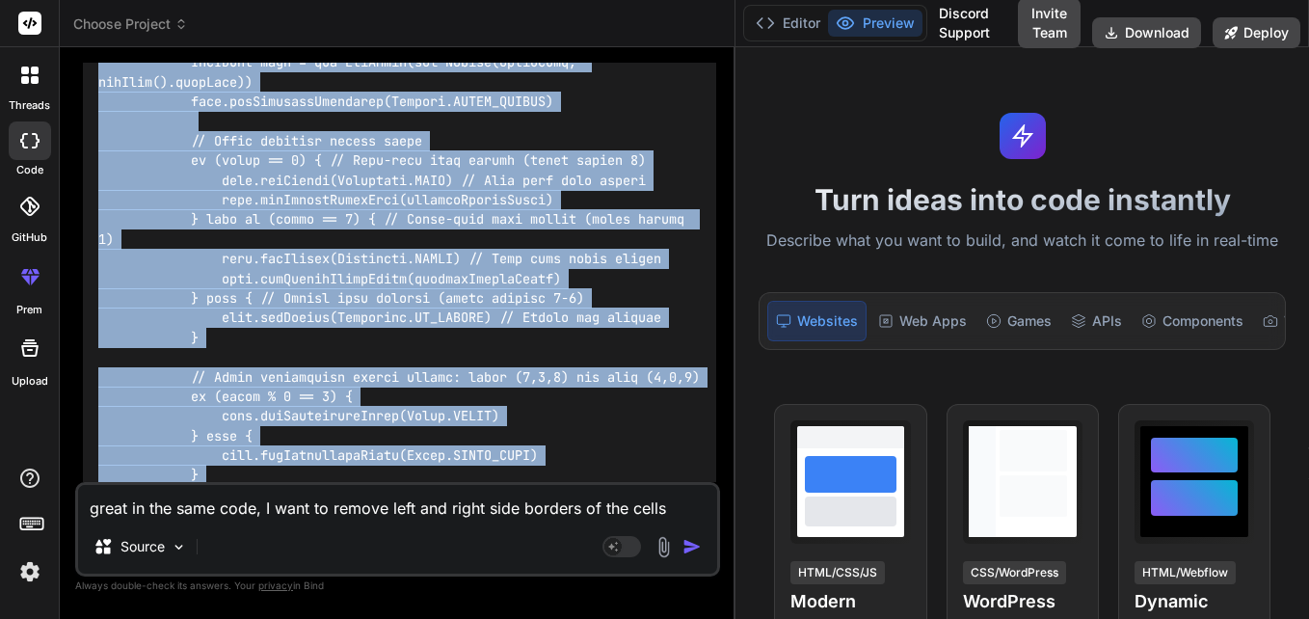
drag, startPoint x: 99, startPoint y: 202, endPoint x: 108, endPoint y: 265, distance: 64.2
copy code "def SecondPage(Document document) { def jsonData = jsonData() def dataRows = js…"
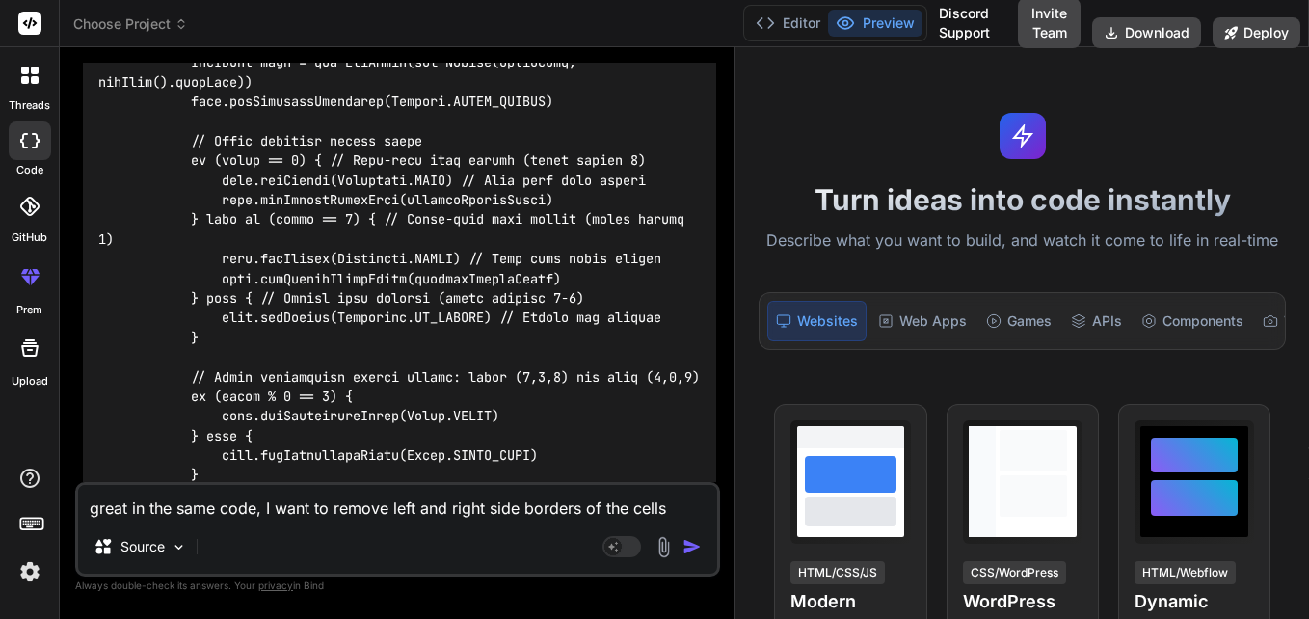
click at [269, 509] on textarea "great in the same code, I want to remove left and right side borders of the cel…" at bounding box center [397, 502] width 639 height 35
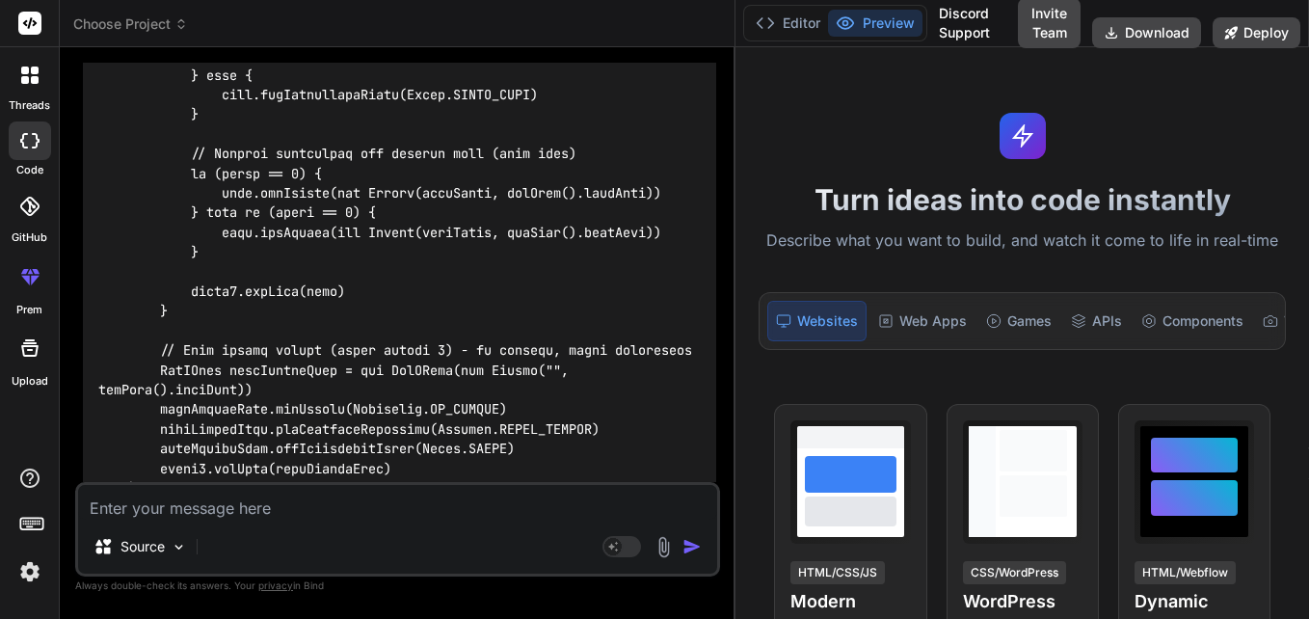
scroll to position [18988, 0]
